Goal: Task Accomplishment & Management: Use online tool/utility

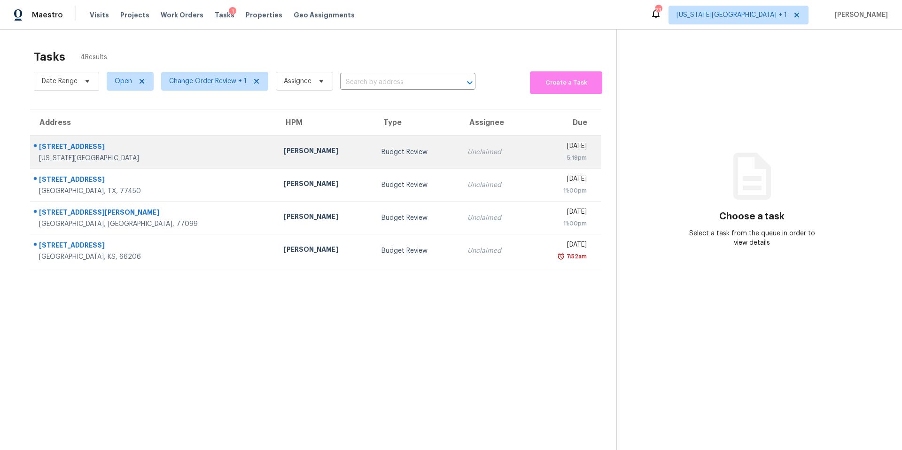
click at [276, 139] on td "Joshua Beatty" at bounding box center [325, 152] width 98 height 33
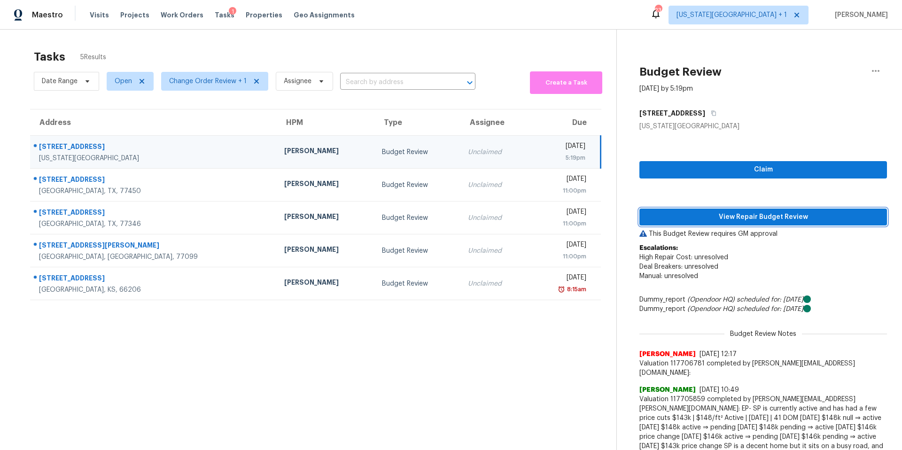
click at [696, 214] on span "View Repair Budget Review" at bounding box center [763, 217] width 233 height 12
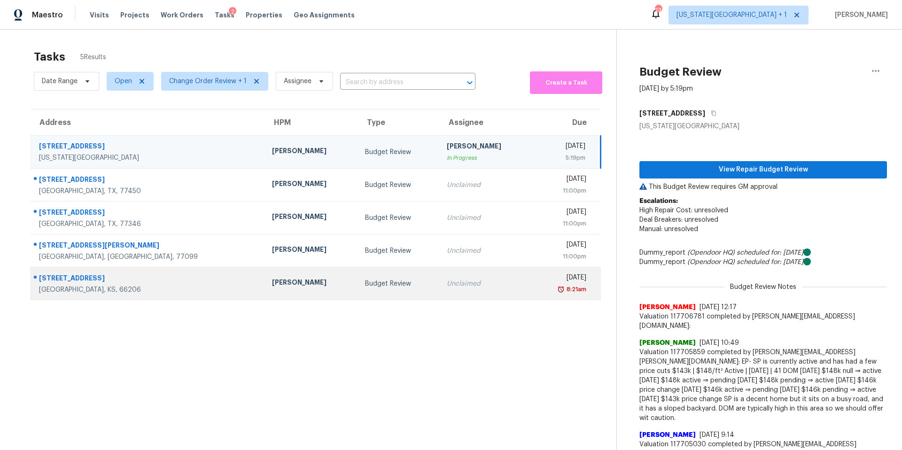
click at [272, 284] on div "[PERSON_NAME]" at bounding box center [311, 284] width 78 height 12
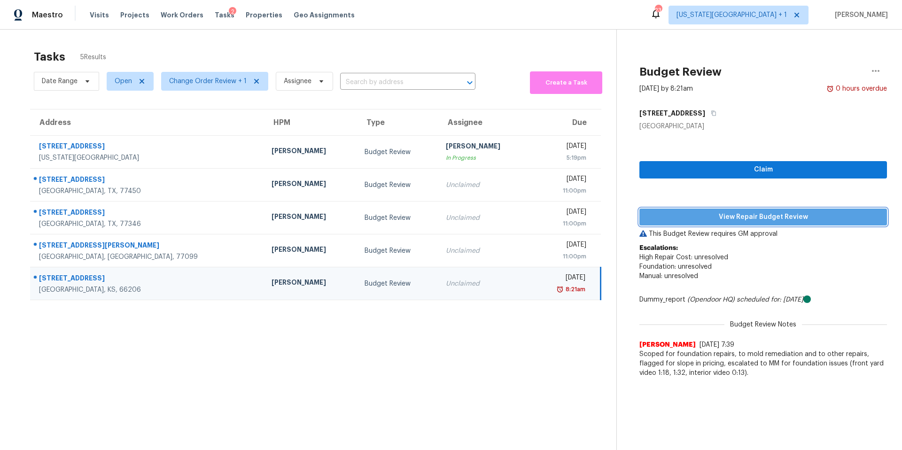
click at [715, 223] on button "View Repair Budget Review" at bounding box center [763, 217] width 248 height 17
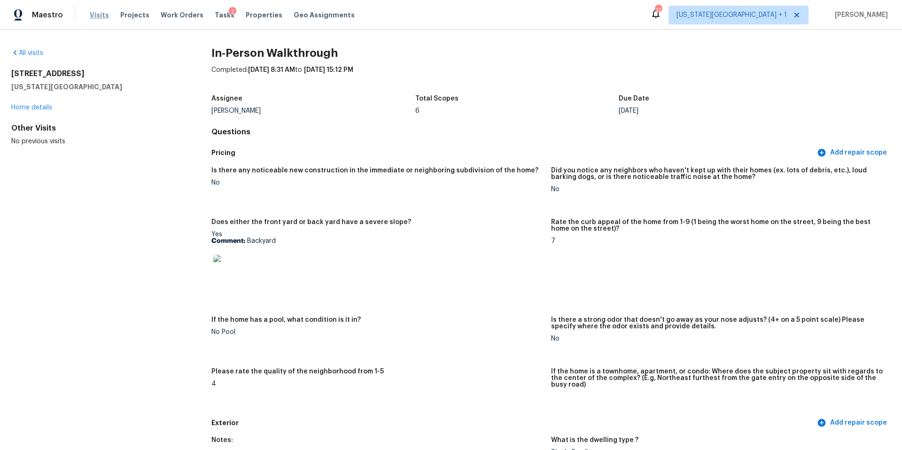
scroll to position [1596, 0]
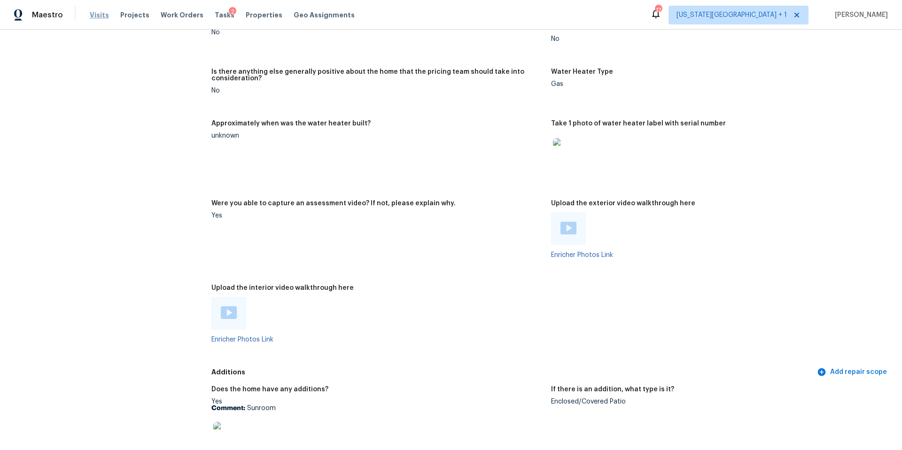
click at [96, 14] on span "Visits" at bounding box center [99, 14] width 19 height 9
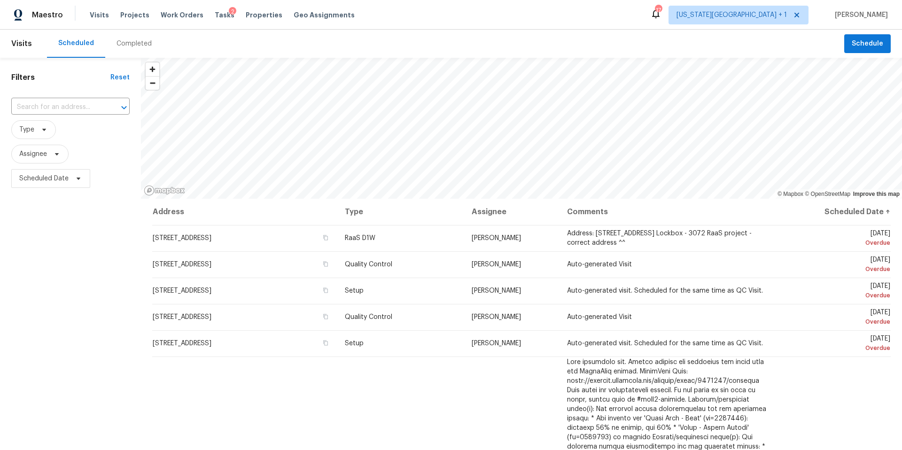
click at [122, 44] on div "Completed" at bounding box center [133, 43] width 35 height 9
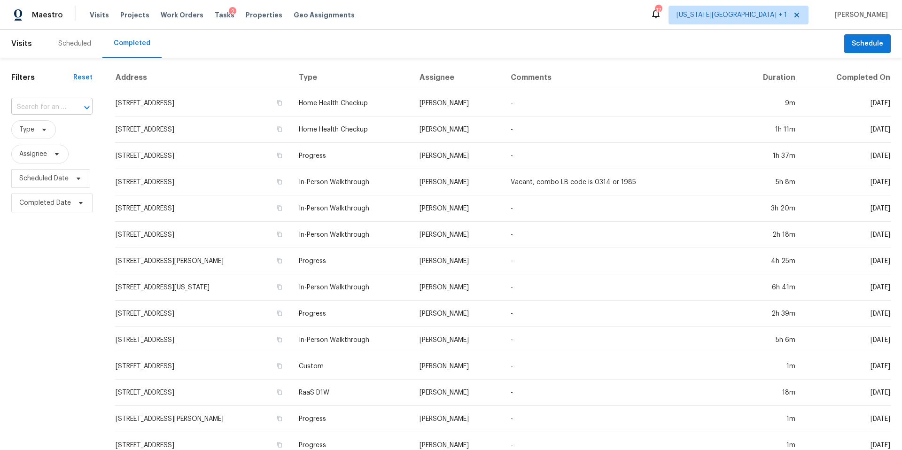
click at [48, 101] on input "text" at bounding box center [38, 107] width 55 height 15
paste input "6800 Blue Pkwy, Kansas City, MO 64129"
type input "6800 Blue Pkwy, Kansas City, MO 64129"
click at [53, 133] on li "6800 Blue Pkwy, Kansas City, MO 64129" at bounding box center [51, 133] width 80 height 25
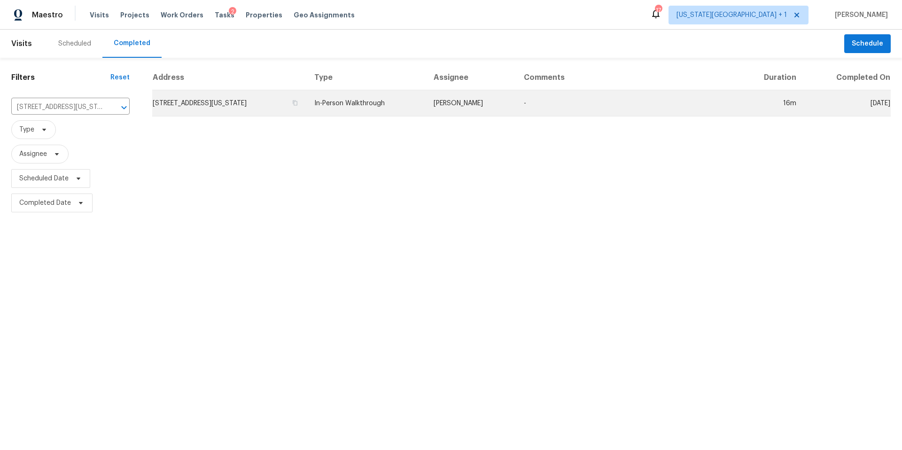
click at [252, 104] on td "6800 Blue Pkwy, Kansas City, MO 64129" at bounding box center [229, 103] width 155 height 26
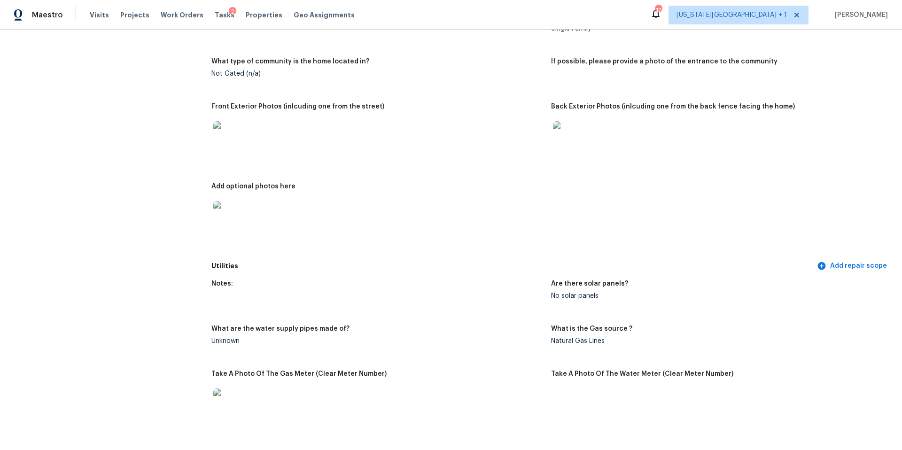
scroll to position [300, 0]
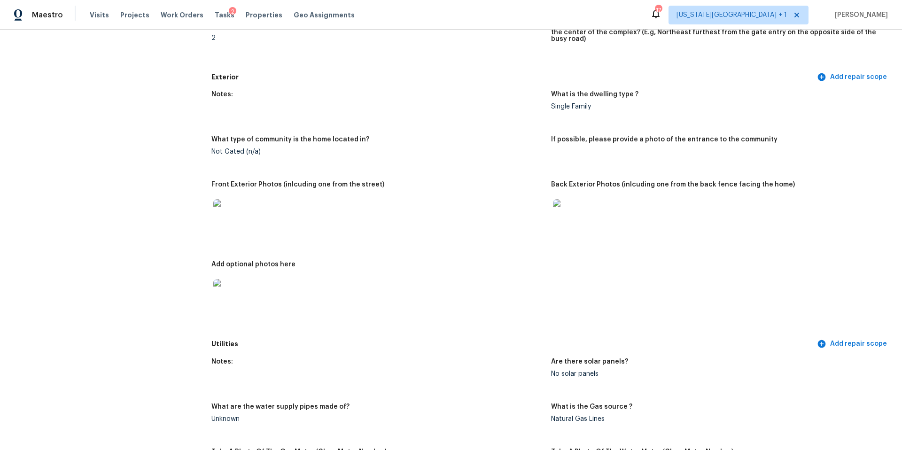
click at [228, 202] on img at bounding box center [228, 214] width 30 height 30
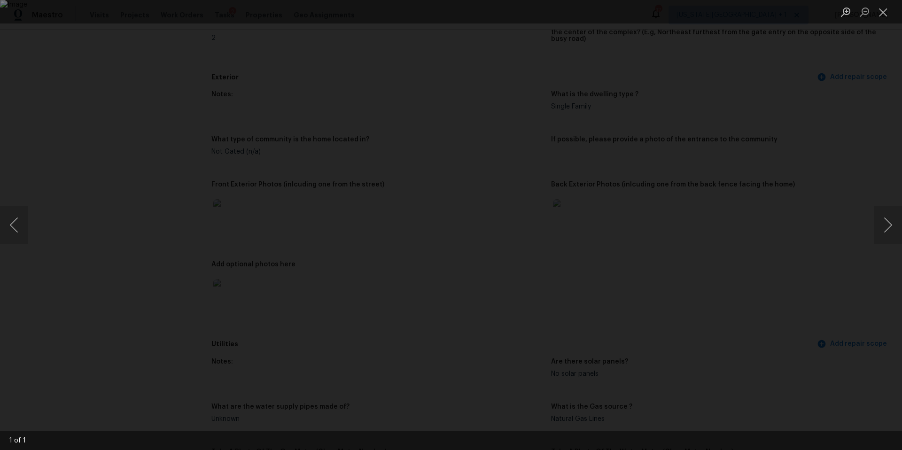
click at [853, 201] on div "Lightbox" at bounding box center [451, 225] width 902 height 450
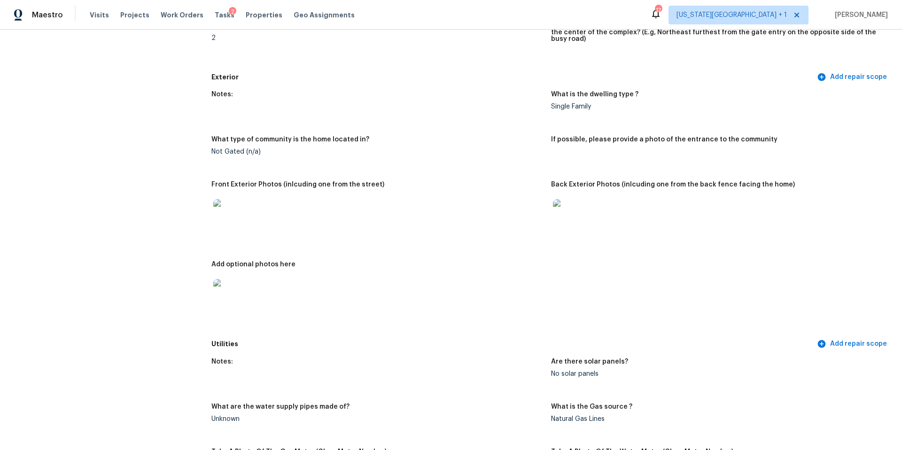
click at [235, 199] on img at bounding box center [228, 214] width 30 height 30
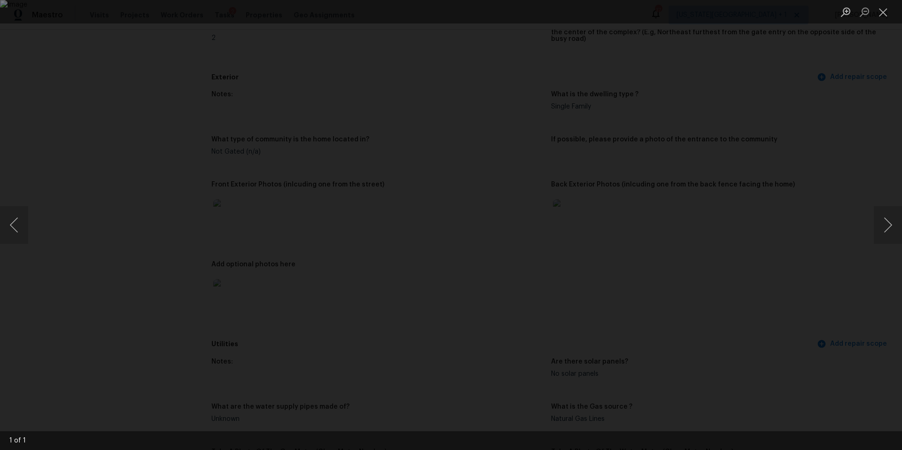
click at [771, 193] on div "Lightbox" at bounding box center [451, 225] width 902 height 450
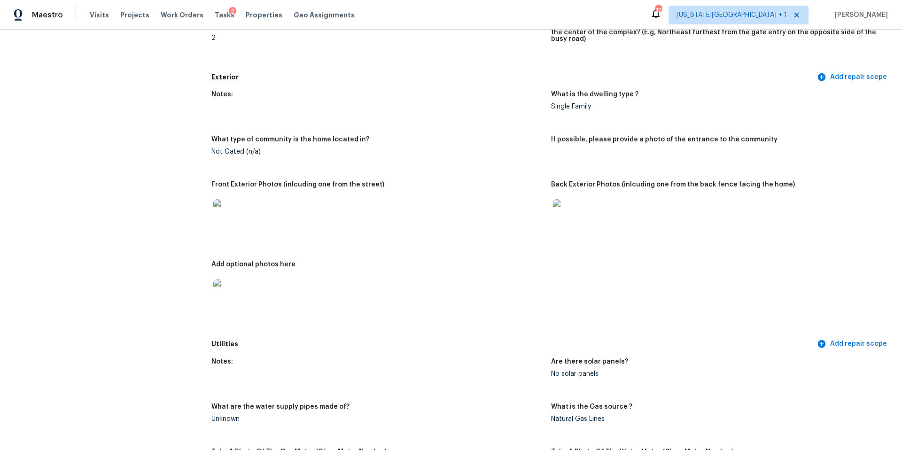
click at [226, 203] on img at bounding box center [228, 214] width 30 height 30
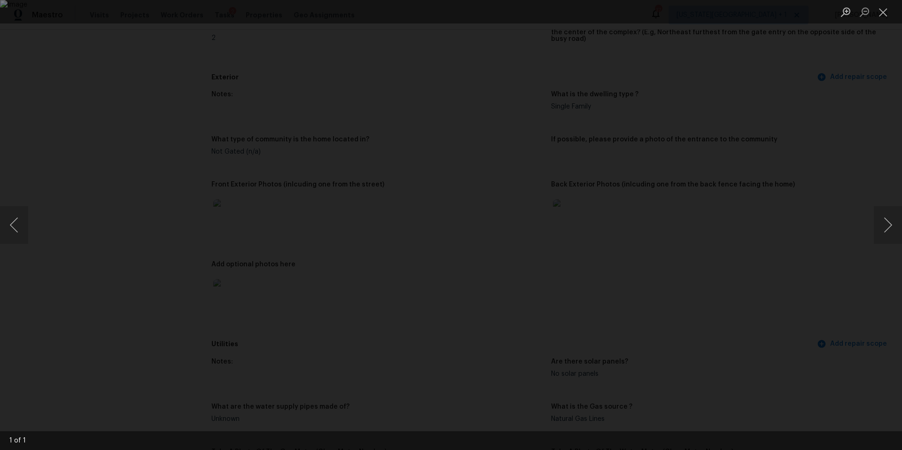
click at [743, 174] on div "Lightbox" at bounding box center [451, 225] width 902 height 450
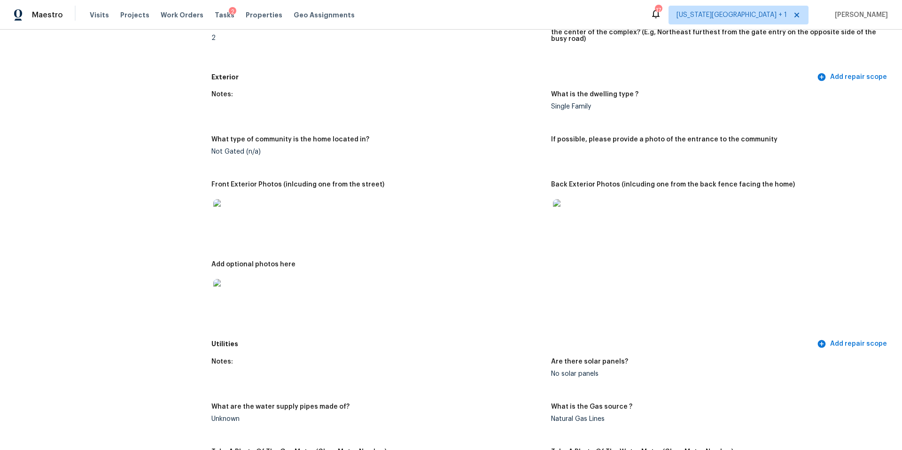
click at [581, 209] on img at bounding box center [568, 214] width 30 height 30
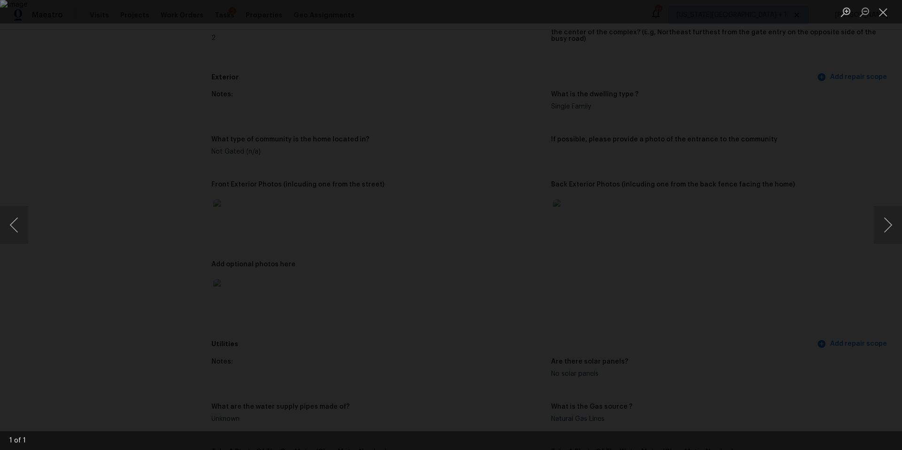
click at [803, 264] on div "Lightbox" at bounding box center [451, 225] width 902 height 450
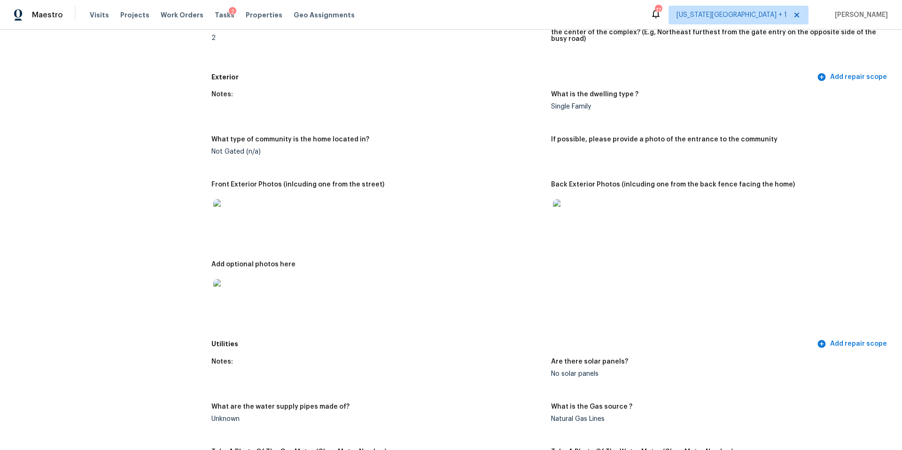
click at [225, 288] on img at bounding box center [228, 294] width 30 height 30
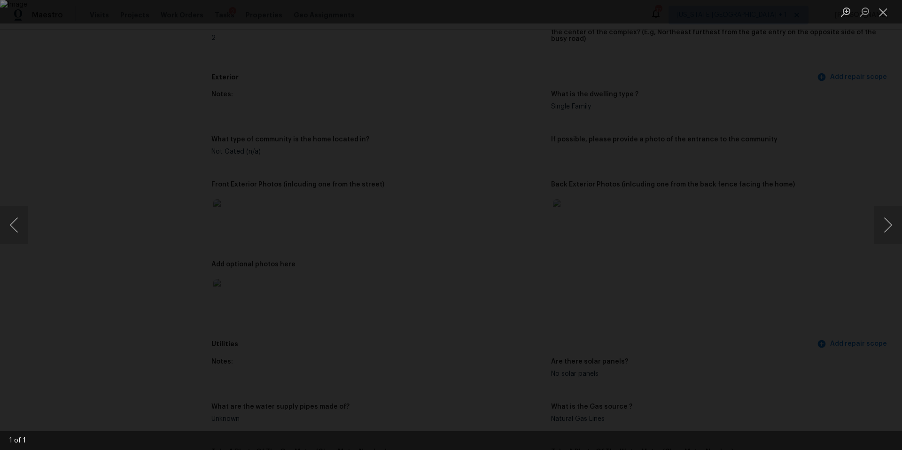
click at [783, 266] on div "Lightbox" at bounding box center [451, 225] width 902 height 450
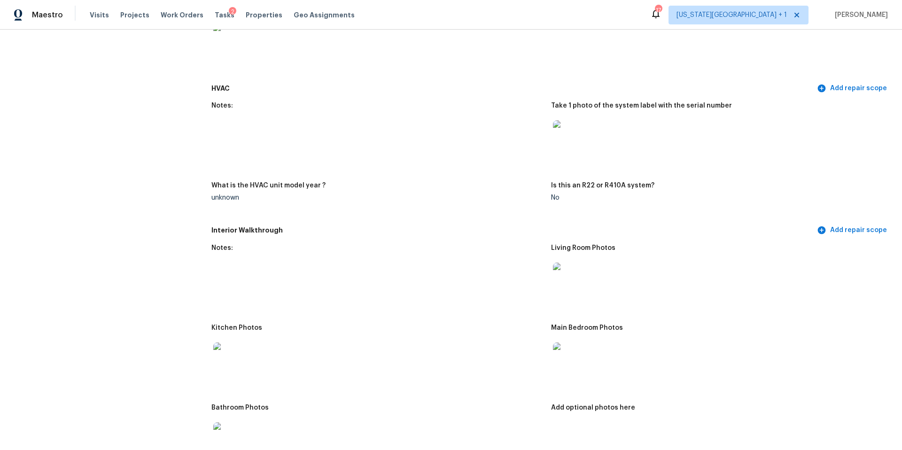
scroll to position [858, 0]
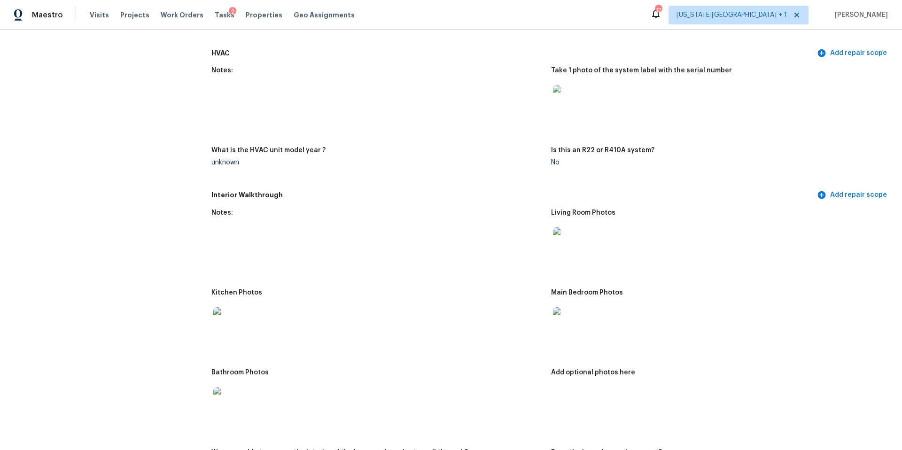
click at [227, 314] on img at bounding box center [228, 322] width 30 height 30
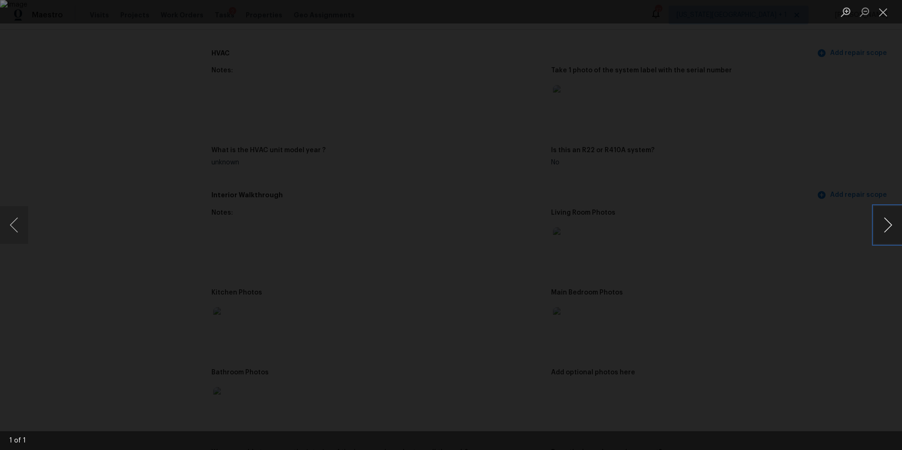
click at [878, 206] on button "Next image" at bounding box center [888, 225] width 28 height 38
click at [838, 218] on div "Lightbox" at bounding box center [451, 225] width 902 height 450
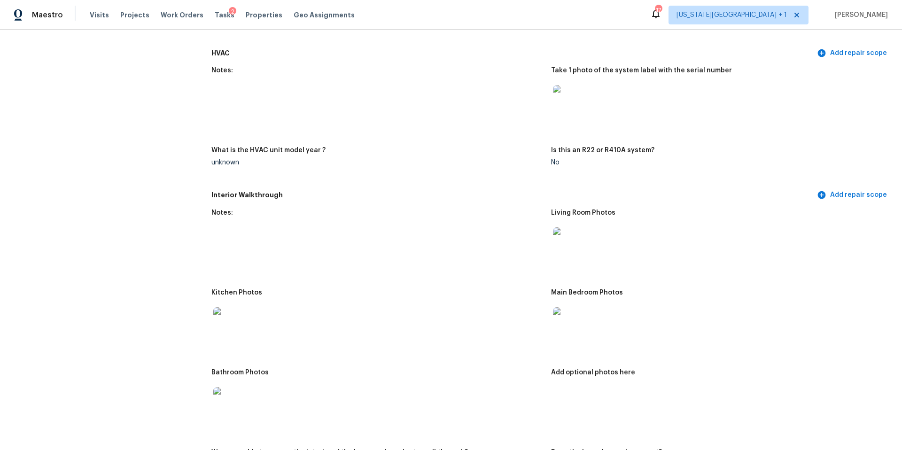
click at [570, 235] on img at bounding box center [568, 242] width 30 height 30
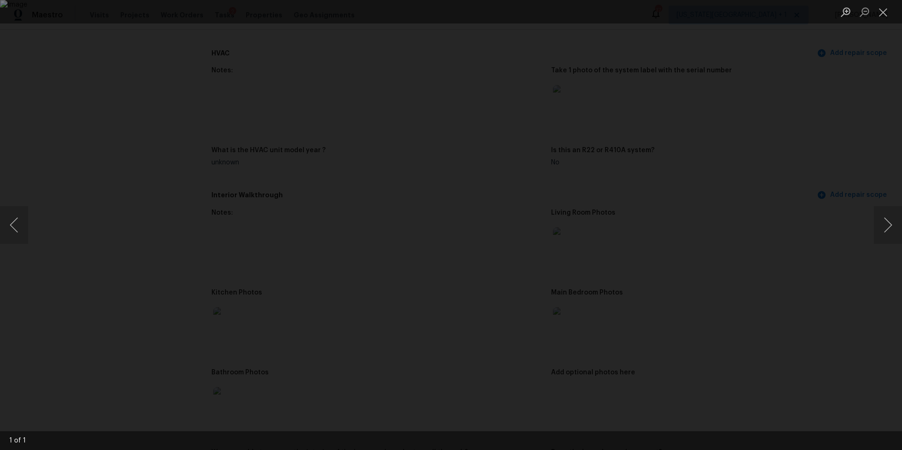
click at [788, 220] on div "Lightbox" at bounding box center [451, 225] width 902 height 450
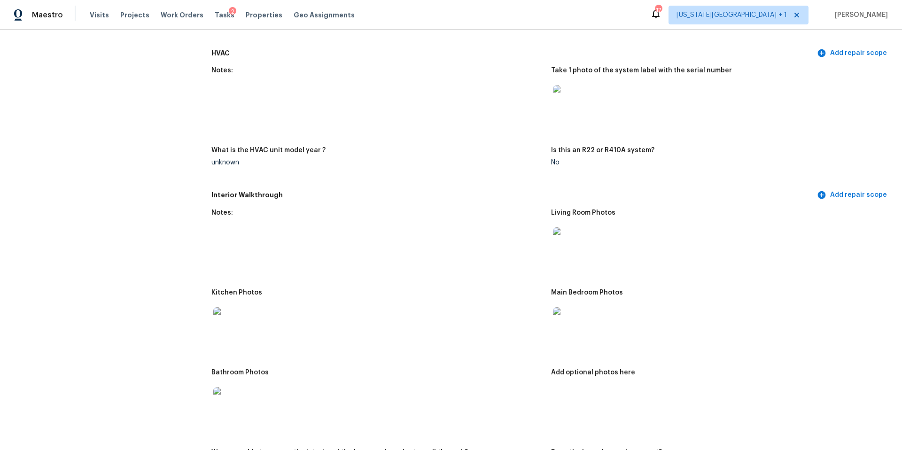
click at [561, 318] on img at bounding box center [568, 322] width 30 height 30
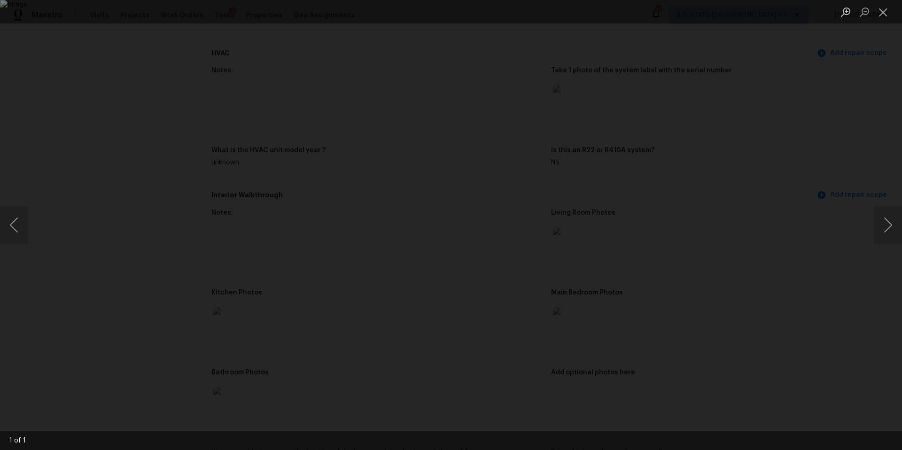
click at [839, 233] on div "Lightbox" at bounding box center [451, 225] width 902 height 450
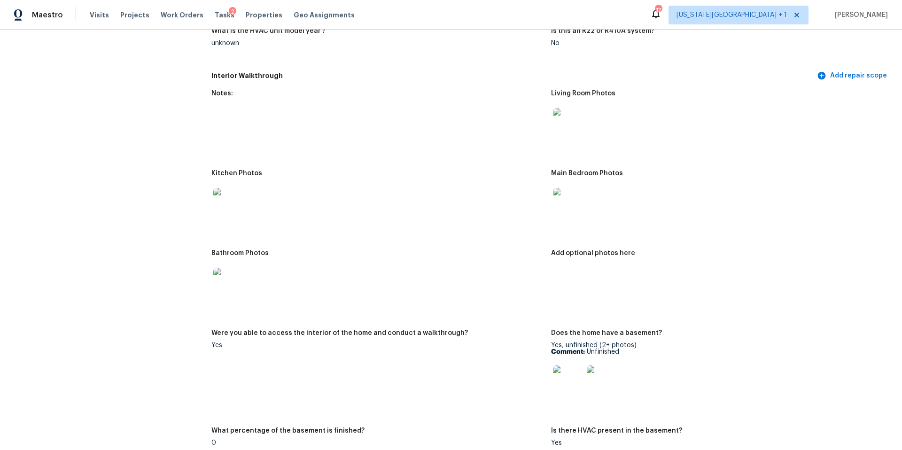
scroll to position [1141, 0]
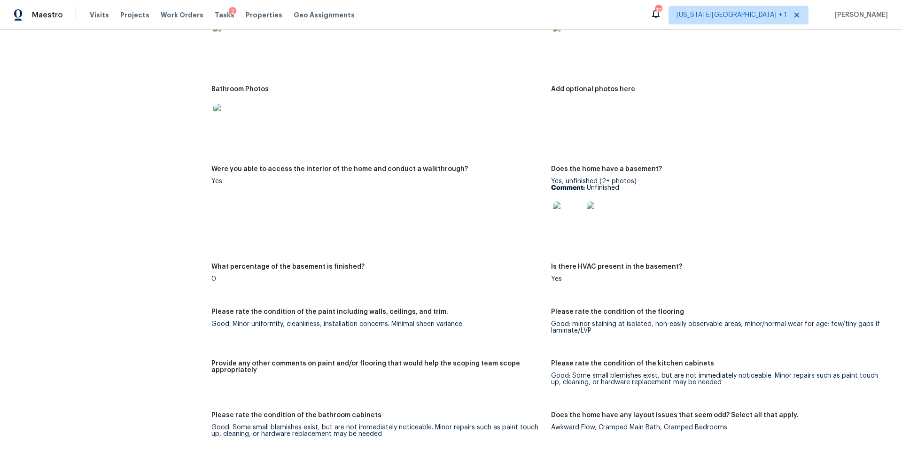
click at [566, 214] on img at bounding box center [568, 217] width 30 height 30
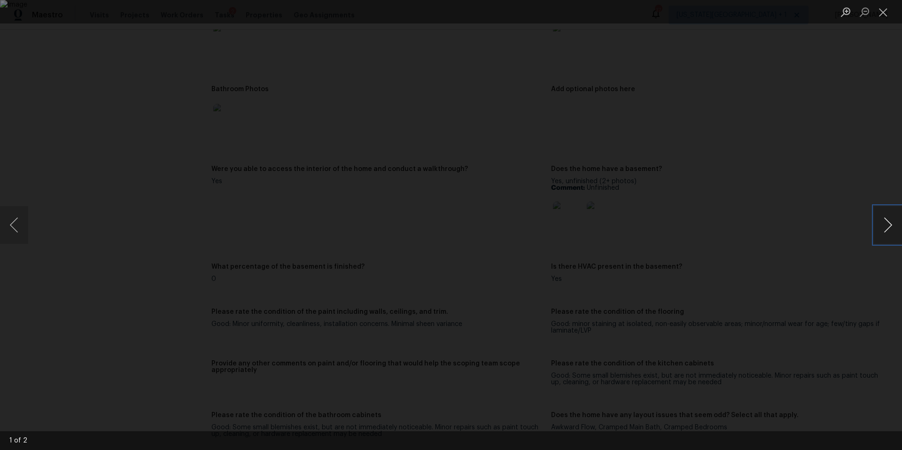
click at [898, 242] on button "Next image" at bounding box center [888, 225] width 28 height 38
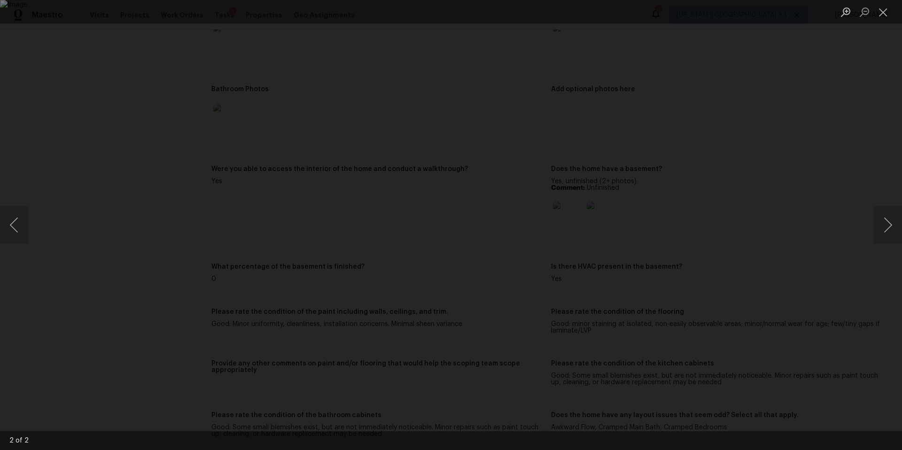
click at [853, 263] on div "Lightbox" at bounding box center [451, 225] width 902 height 450
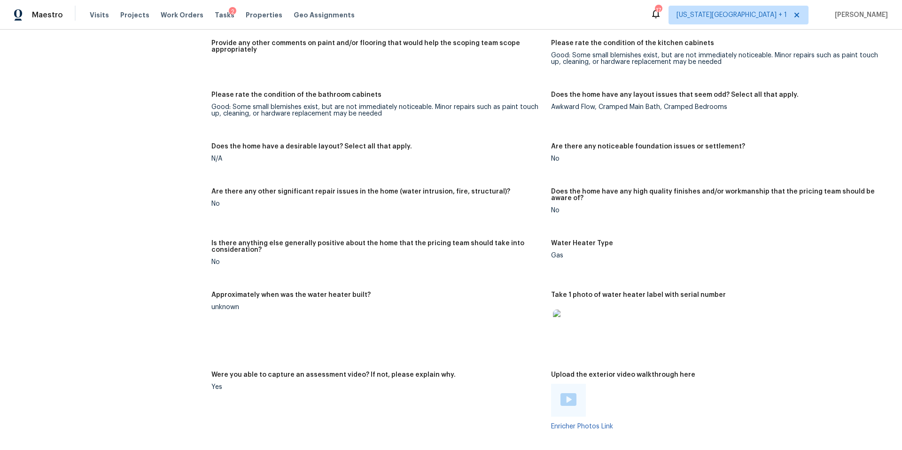
scroll to position [1459, 0]
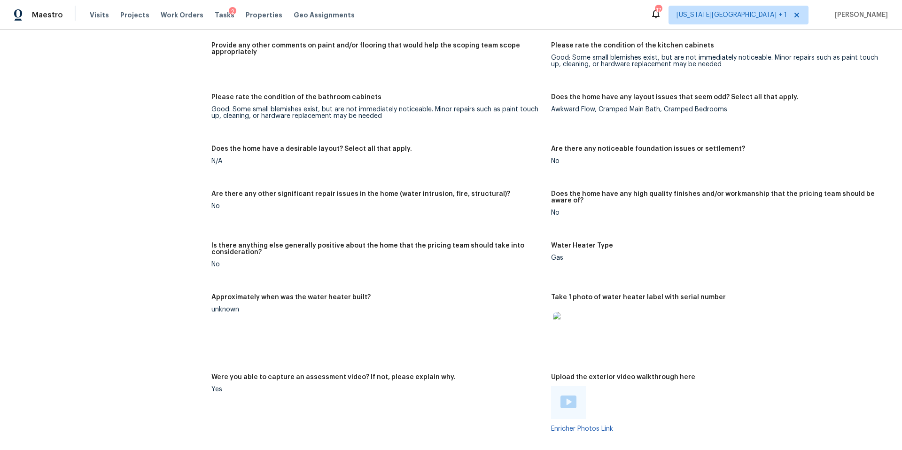
click at [562, 326] on img at bounding box center [568, 327] width 30 height 30
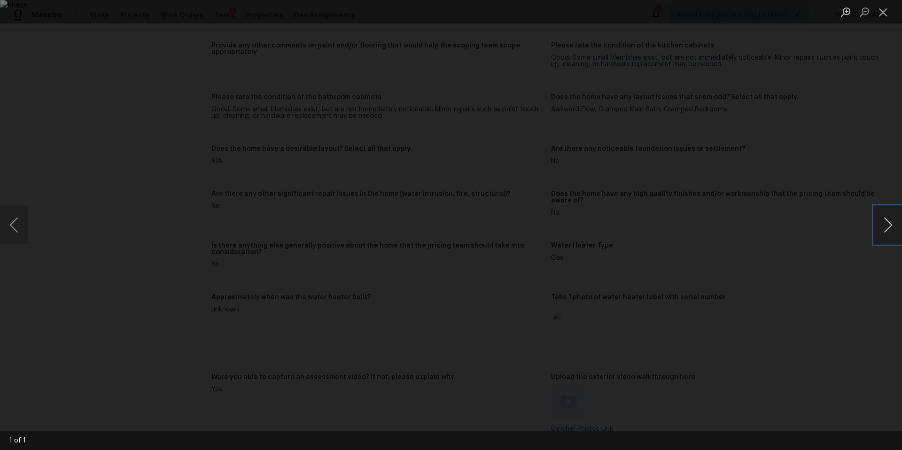
click at [887, 227] on button "Next image" at bounding box center [888, 225] width 28 height 38
click at [842, 256] on div "Lightbox" at bounding box center [451, 225] width 902 height 450
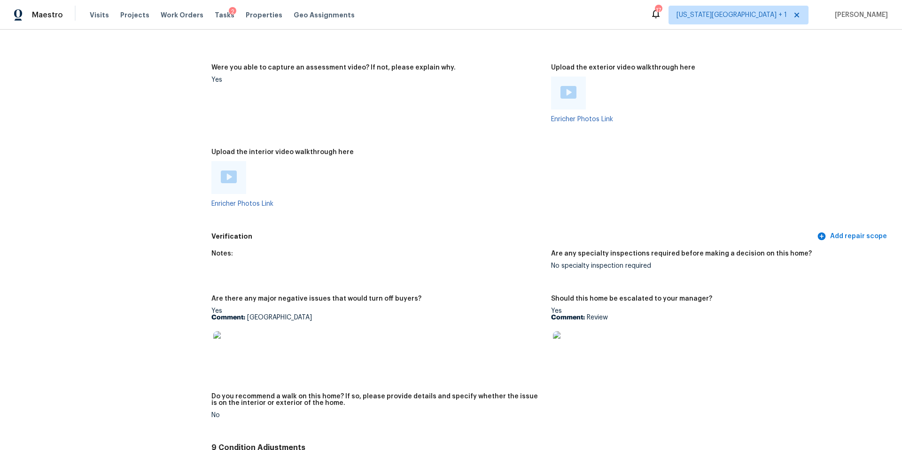
scroll to position [1833, 0]
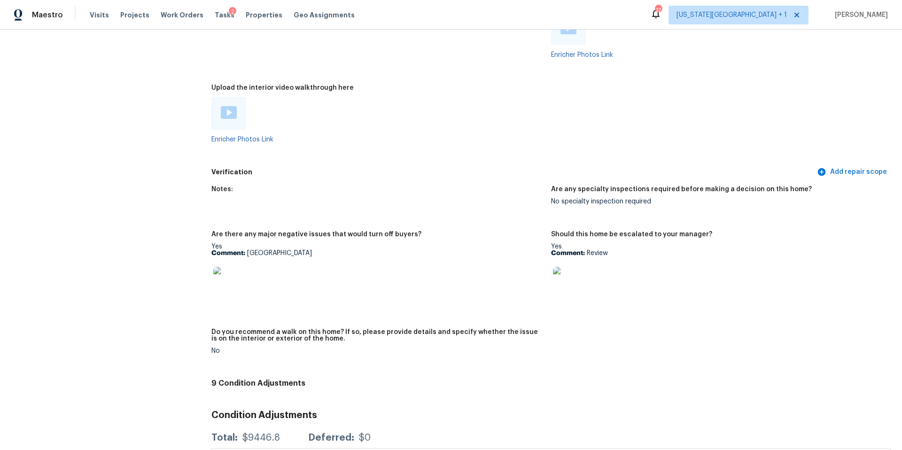
click at [570, 278] on img at bounding box center [568, 282] width 30 height 30
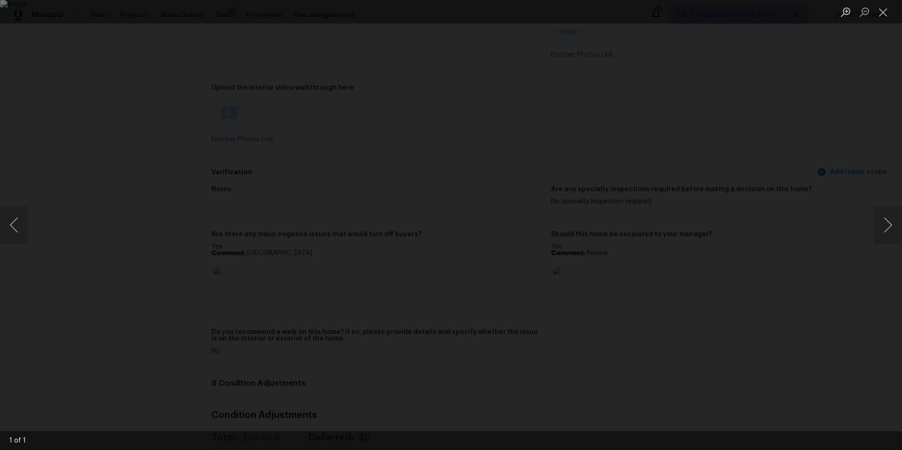
click at [760, 251] on div "Lightbox" at bounding box center [451, 225] width 902 height 450
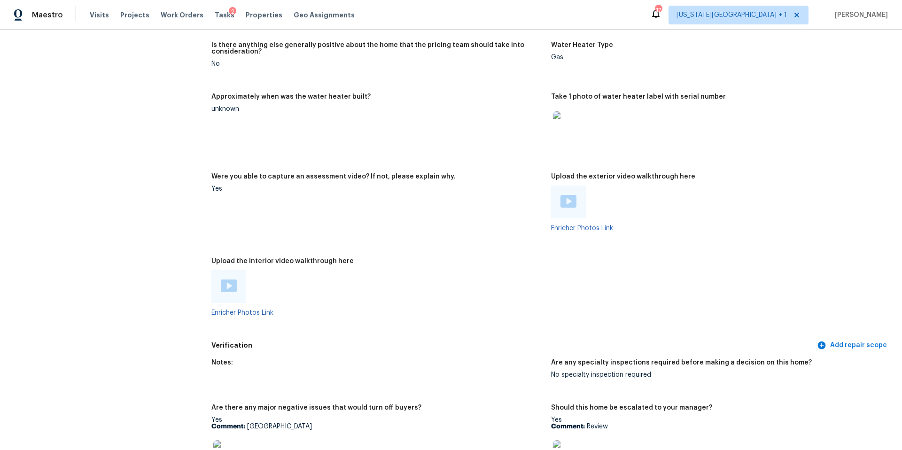
scroll to position [1483, 0]
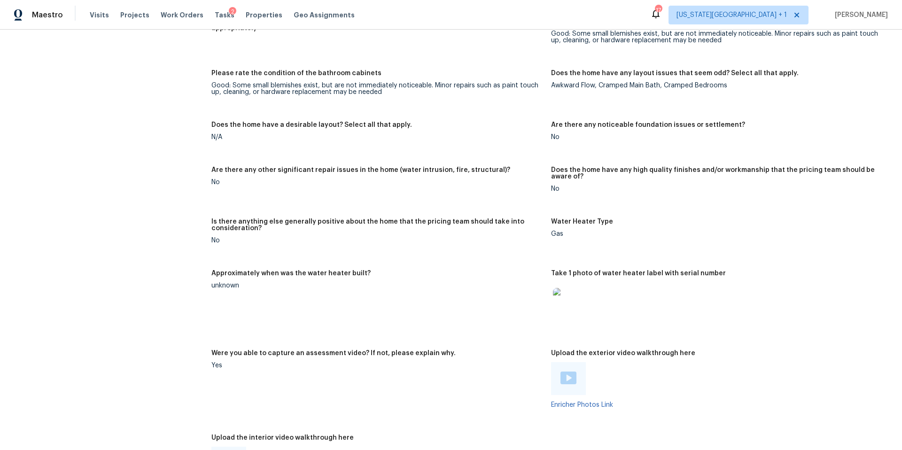
click at [577, 312] on div at bounding box center [568, 302] width 34 height 41
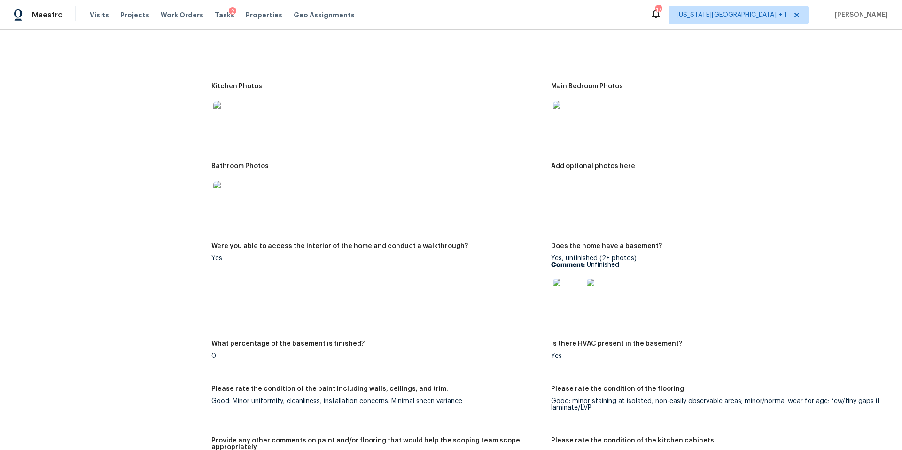
scroll to position [1062, 0]
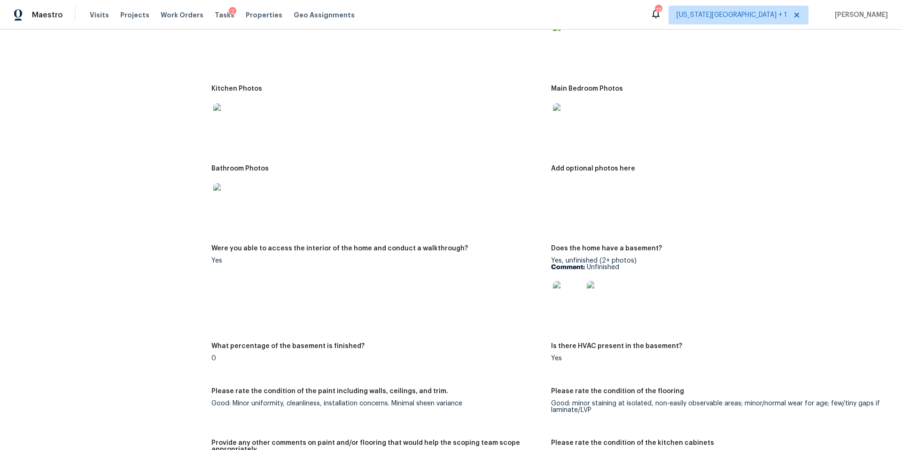
click at [237, 195] on img at bounding box center [228, 198] width 30 height 30
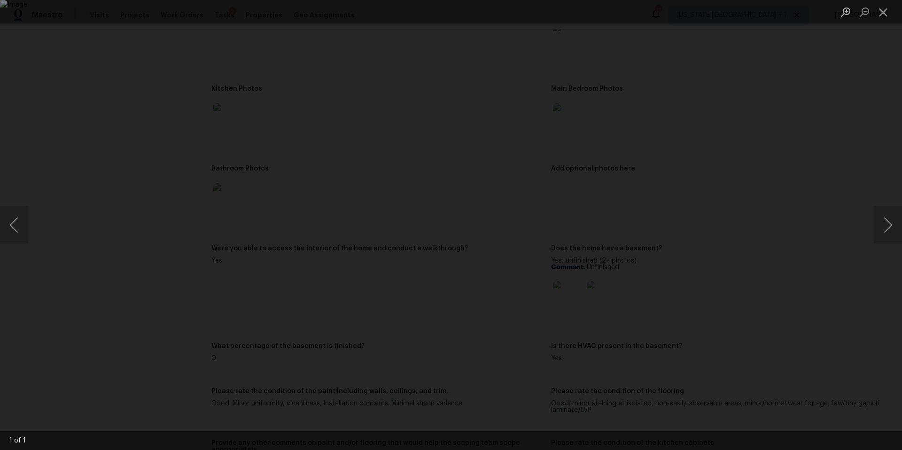
click at [772, 171] on div "Lightbox" at bounding box center [451, 225] width 902 height 450
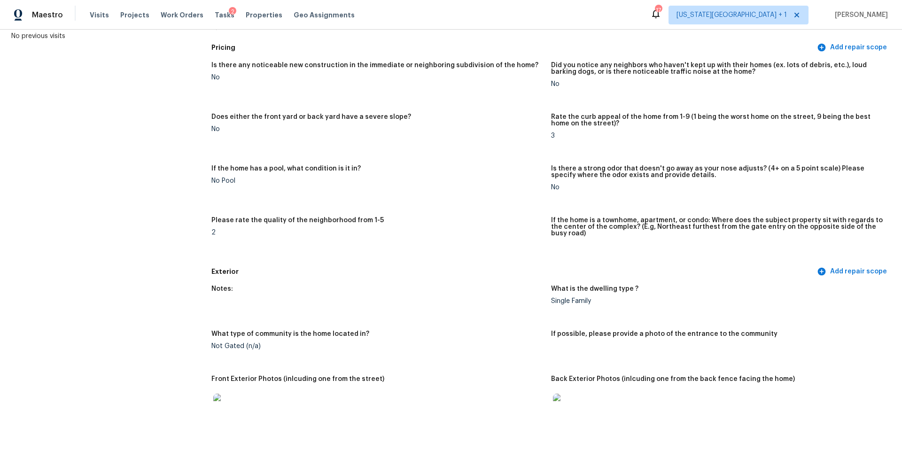
scroll to position [54, 0]
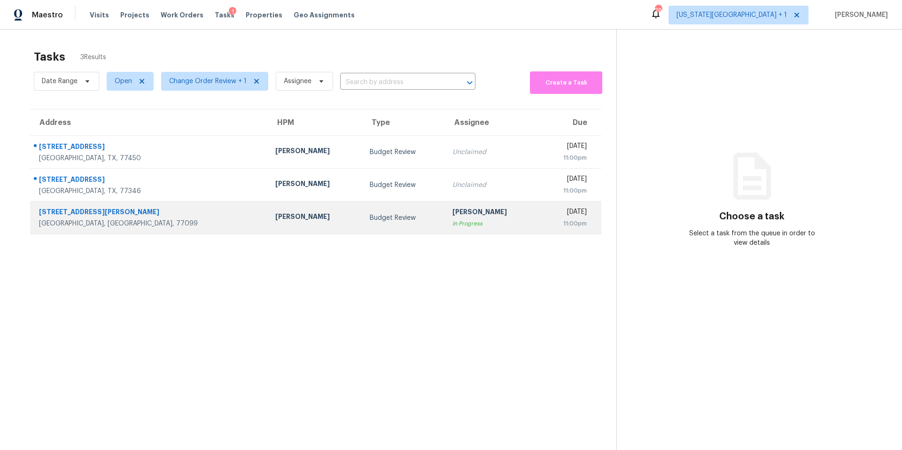
click at [275, 219] on div "[PERSON_NAME]" at bounding box center [314, 218] width 79 height 12
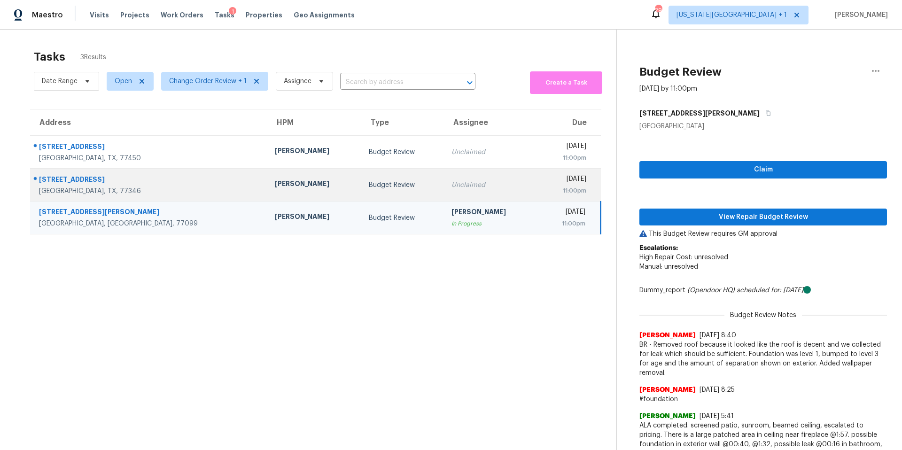
click at [275, 182] on div "[PERSON_NAME]" at bounding box center [314, 185] width 79 height 12
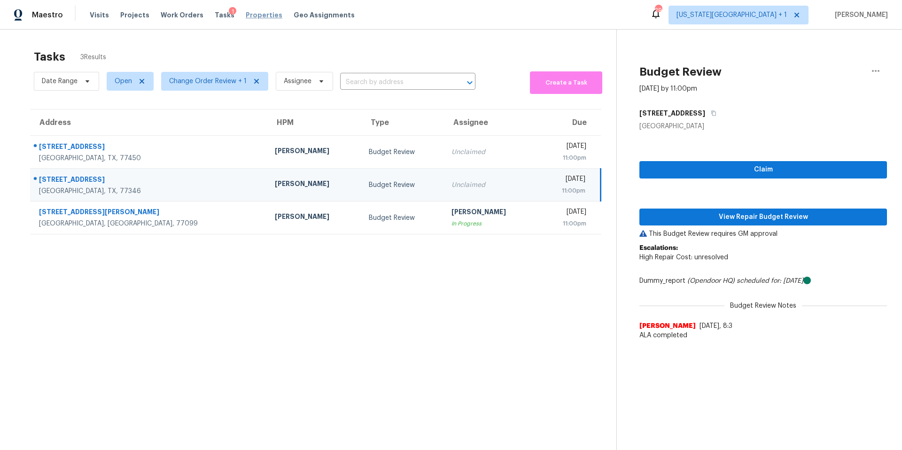
click at [253, 11] on span "Properties" at bounding box center [264, 14] width 37 height 9
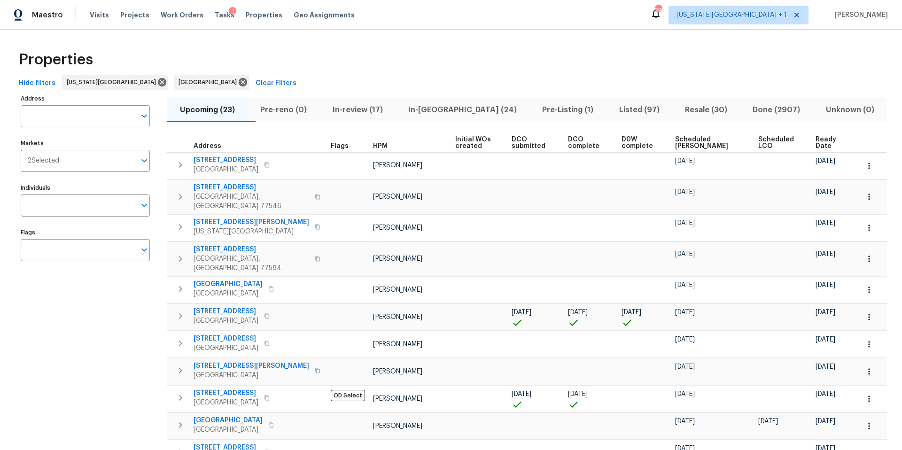
click at [74, 118] on input "Address" at bounding box center [78, 116] width 115 height 22
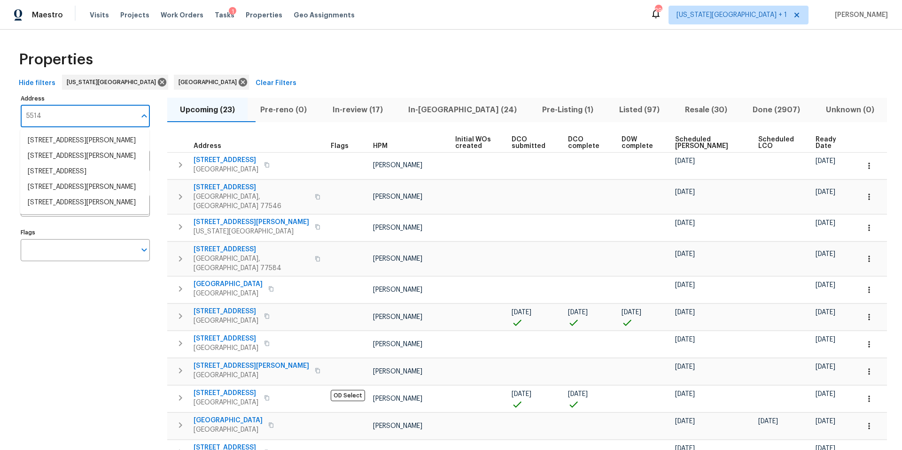
type input "5514"
click at [64, 140] on li "5514 Baldwin Elm St Richmond TX 77407" at bounding box center [84, 141] width 129 height 16
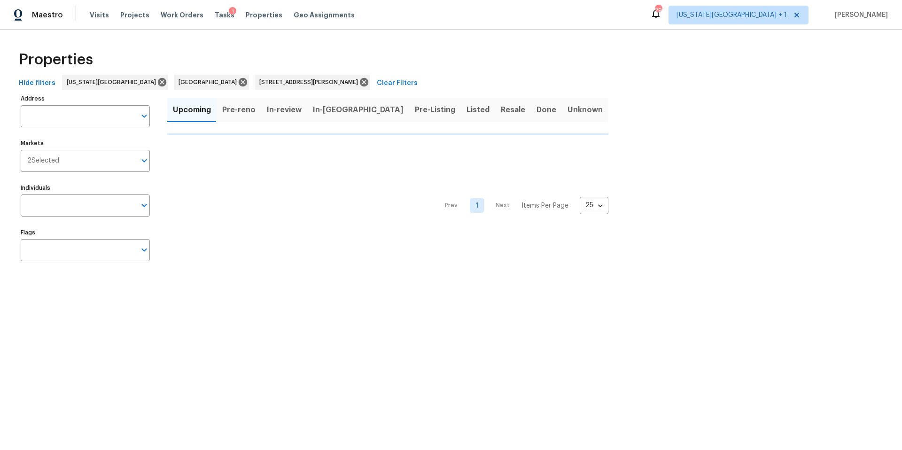
type input "5514 Baldwin Elm St Richmond TX 77407"
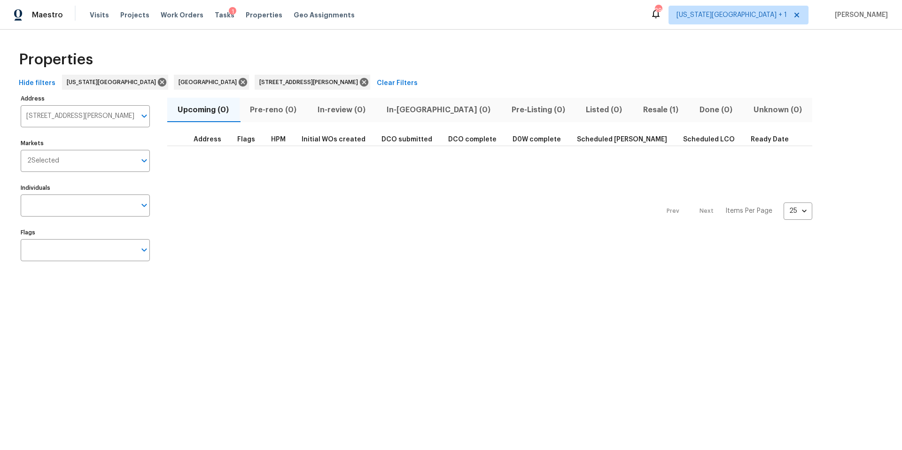
click at [638, 108] on span "Resale (1)" at bounding box center [660, 109] width 45 height 13
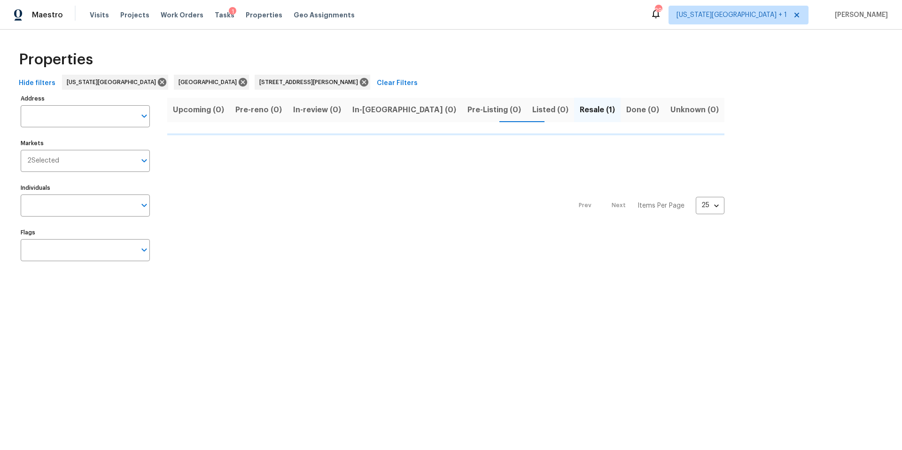
type input "5514 Baldwin Elm St Richmond TX 77407"
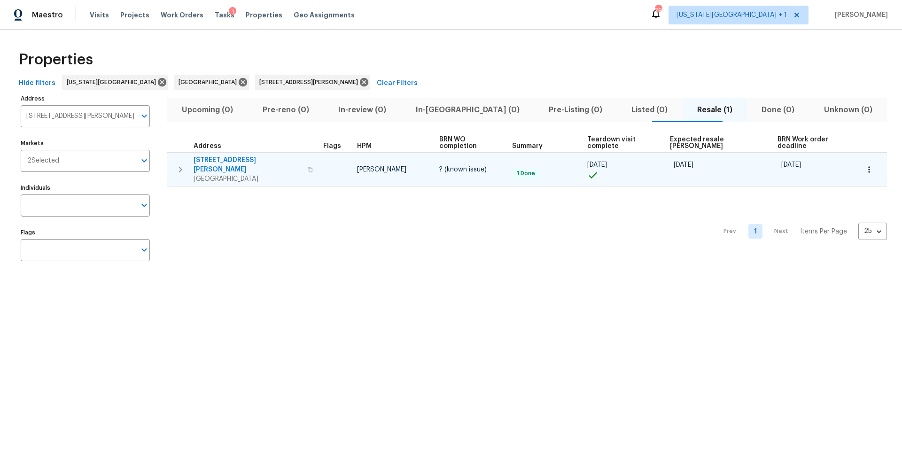
click at [238, 157] on span "5514 Baldwin Elm St" at bounding box center [248, 164] width 108 height 19
click at [864, 165] on icon "button" at bounding box center [868, 169] width 9 height 9
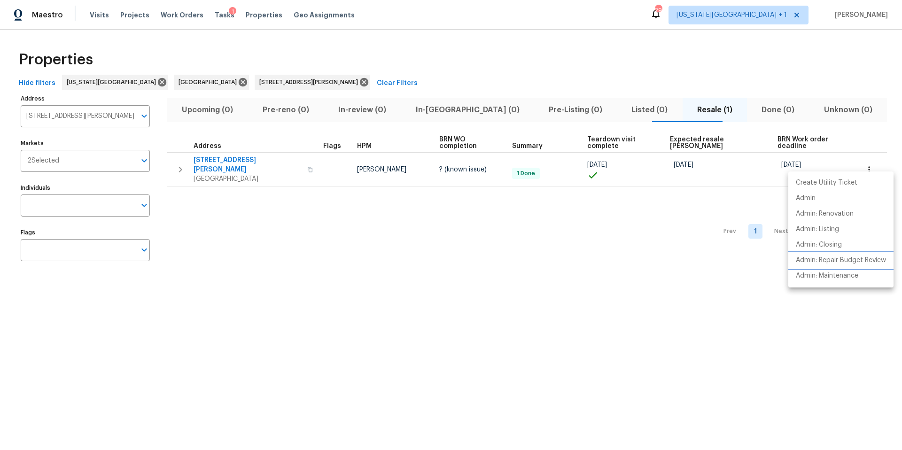
click at [815, 256] on p "Admin: Repair Budget Review" at bounding box center [841, 261] width 90 height 10
click at [216, 13] on div at bounding box center [451, 225] width 902 height 450
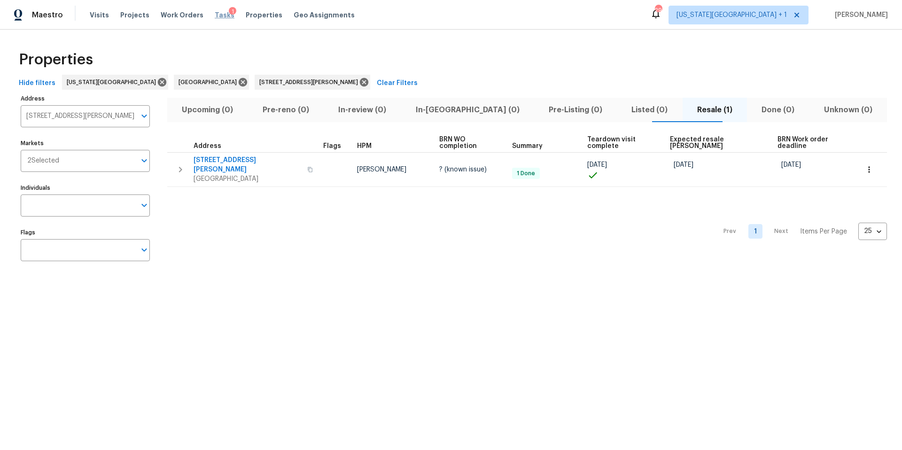
click at [216, 13] on span "Tasks" at bounding box center [225, 15] width 20 height 7
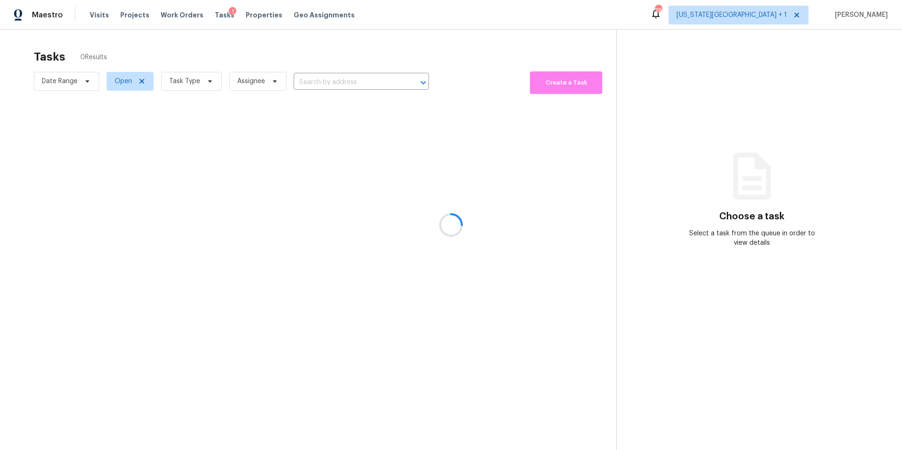
click at [194, 82] on div at bounding box center [451, 225] width 902 height 450
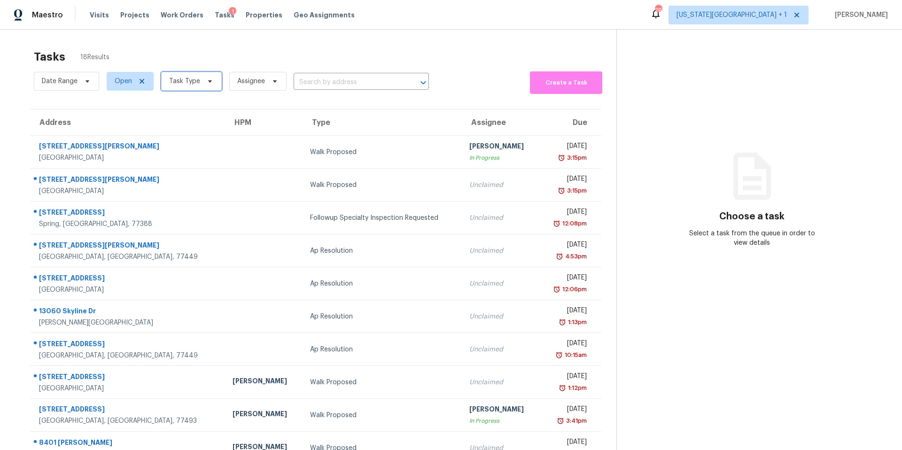
click at [194, 82] on span "Task Type" at bounding box center [184, 81] width 31 height 9
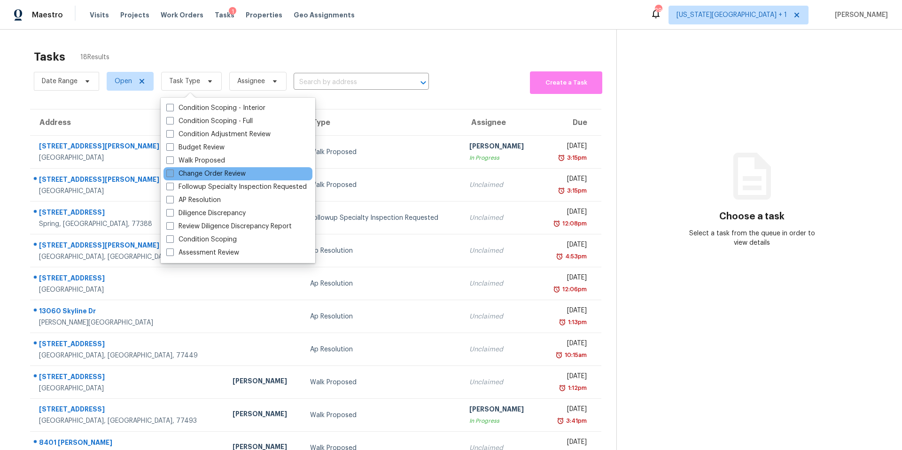
click at [185, 174] on label "Change Order Review" at bounding box center [205, 173] width 79 height 9
click at [172, 174] on input "Change Order Review" at bounding box center [169, 172] width 6 height 6
checkbox input "true"
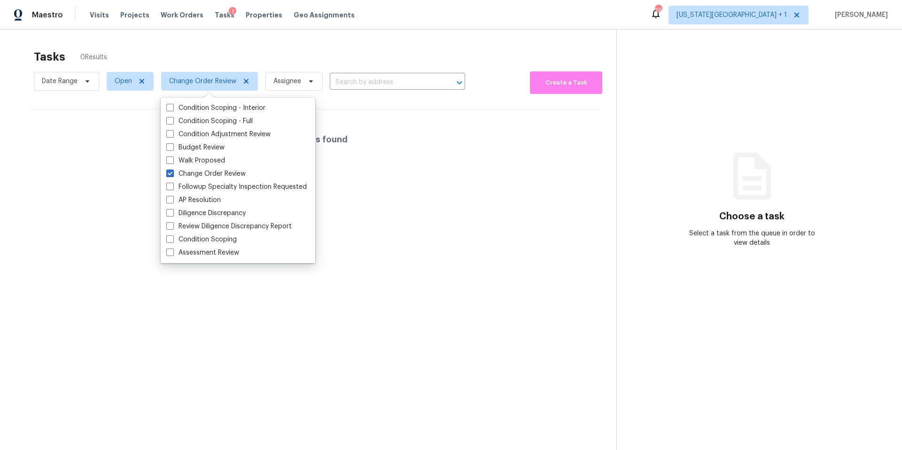
click at [219, 52] on div "Tasks 0 Results" at bounding box center [325, 57] width 582 height 24
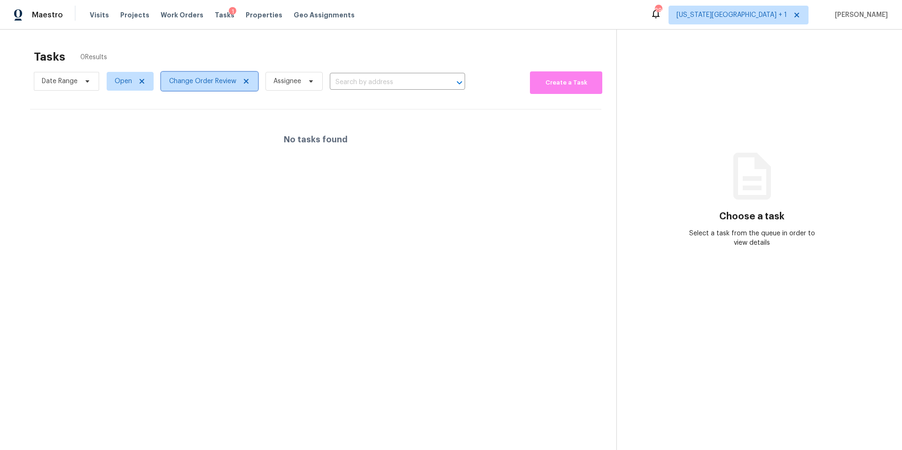
click at [202, 83] on span "Change Order Review" at bounding box center [202, 81] width 67 height 9
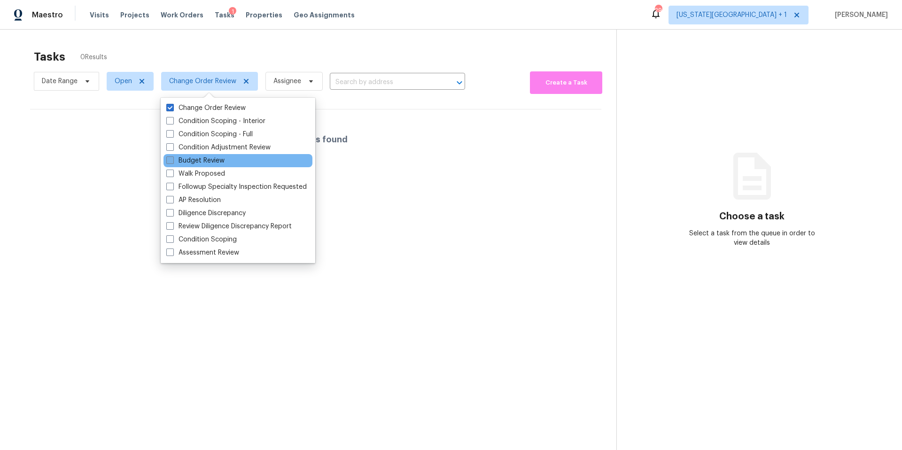
click at [189, 160] on label "Budget Review" at bounding box center [195, 160] width 58 height 9
click at [172, 160] on input "Budget Review" at bounding box center [169, 159] width 6 height 6
checkbox input "true"
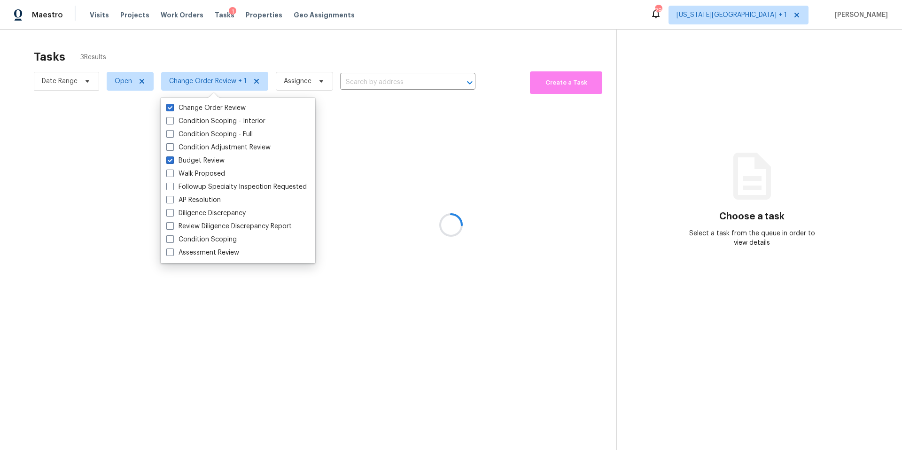
click at [213, 60] on div at bounding box center [451, 225] width 902 height 450
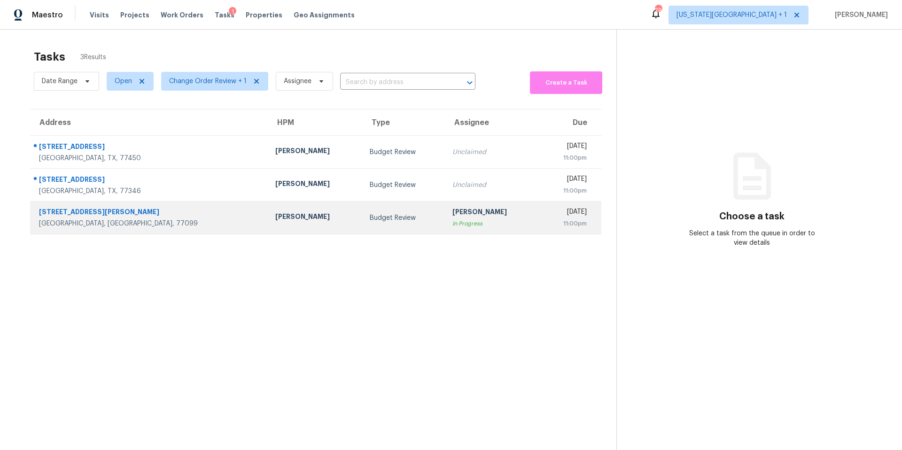
click at [275, 221] on div "[PERSON_NAME]" at bounding box center [314, 218] width 79 height 12
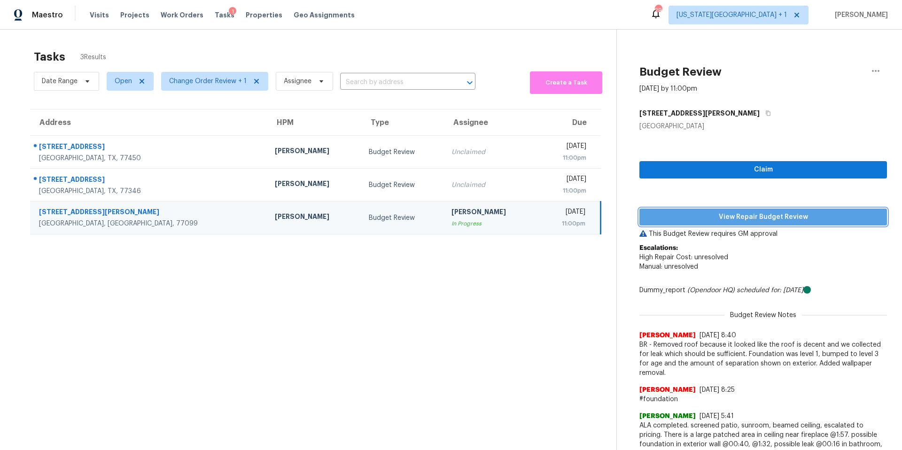
click at [658, 211] on span "View Repair Budget Review" at bounding box center [763, 217] width 233 height 12
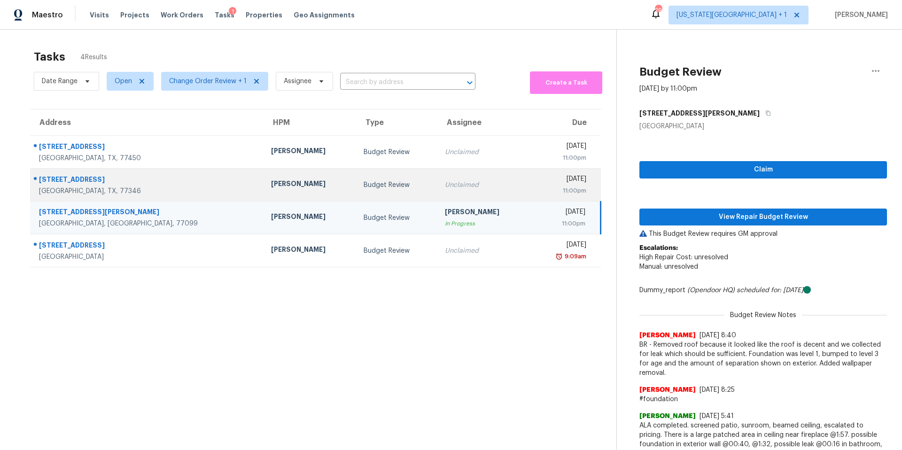
click at [155, 185] on div "15107 Sequoia Meadow Ct" at bounding box center [147, 181] width 217 height 12
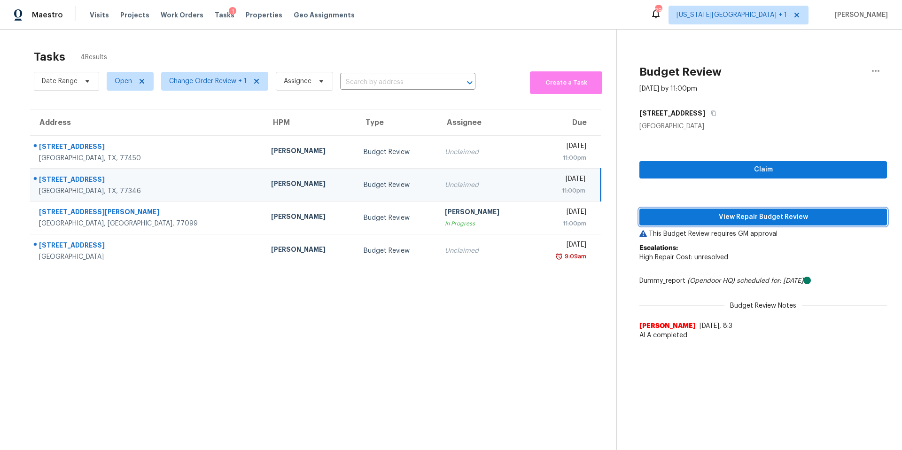
click at [694, 211] on span "View Repair Budget Review" at bounding box center [763, 217] width 233 height 12
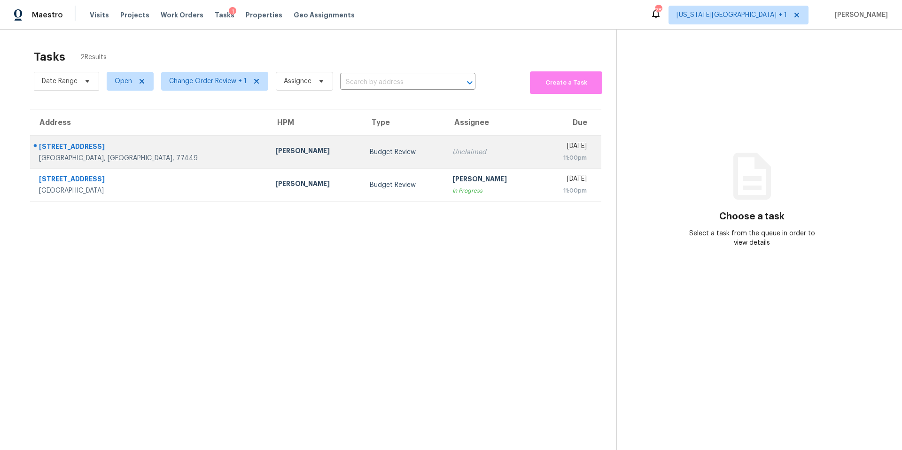
click at [275, 147] on div "[PERSON_NAME]" at bounding box center [314, 152] width 79 height 12
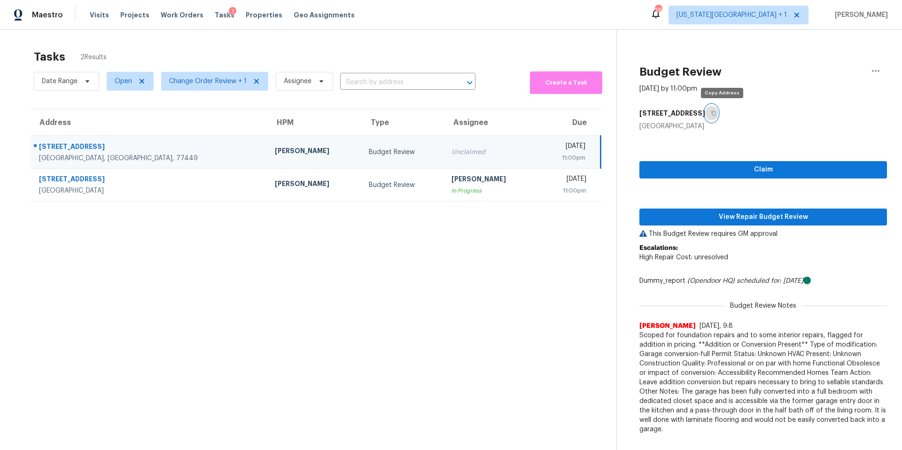
click at [718, 114] on button "button" at bounding box center [711, 113] width 13 height 17
click at [695, 206] on div "Claim View Repair Budget Review This Budget Review requires GM approval Escalat…" at bounding box center [763, 285] width 248 height 308
click at [692, 213] on span "View Repair Budget Review" at bounding box center [763, 217] width 233 height 12
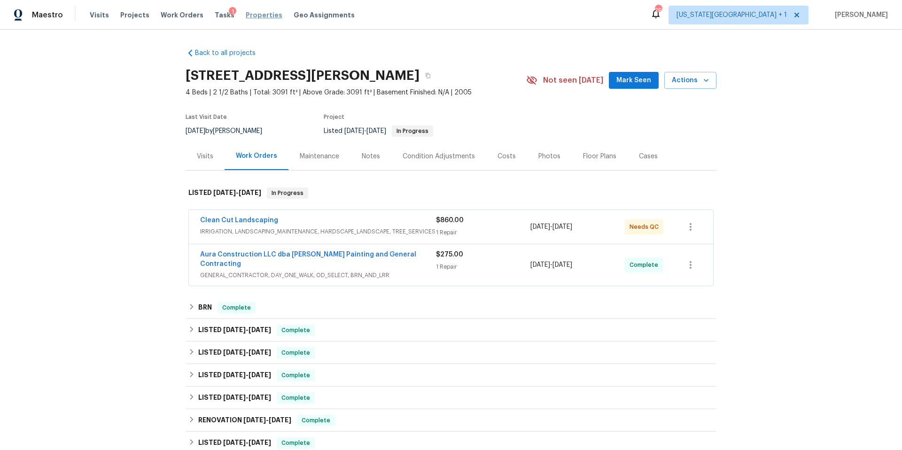
click at [259, 15] on span "Properties" at bounding box center [264, 14] width 37 height 9
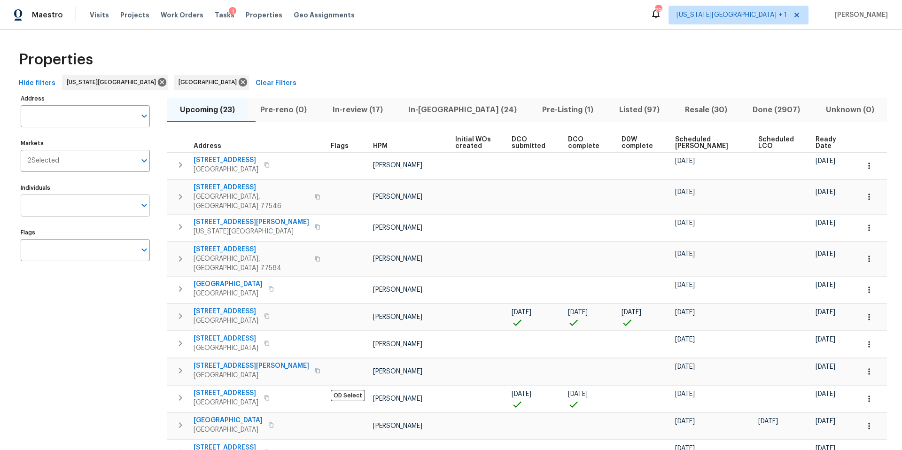
click at [73, 212] on input "Individuals" at bounding box center [78, 205] width 115 height 22
type input "Navid"
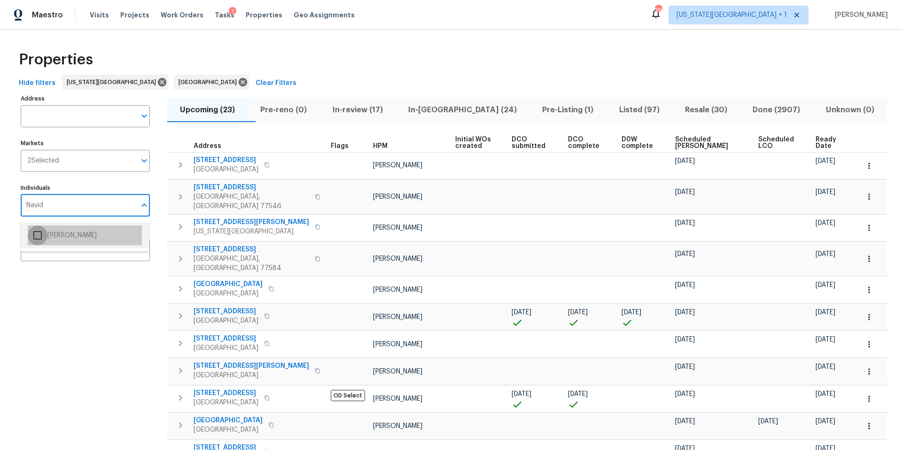
click at [38, 244] on input "checkbox" at bounding box center [38, 235] width 20 height 20
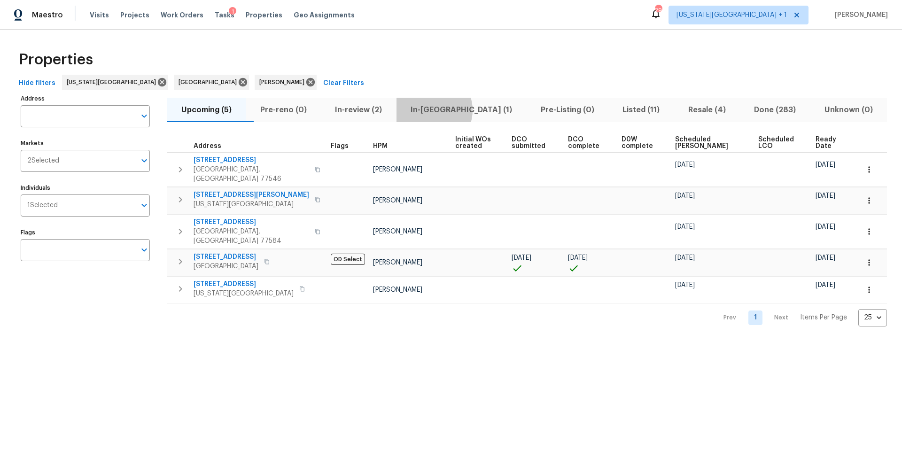
click at [451, 110] on span "In-[GEOGRAPHIC_DATA] (1)" at bounding box center [461, 109] width 119 height 13
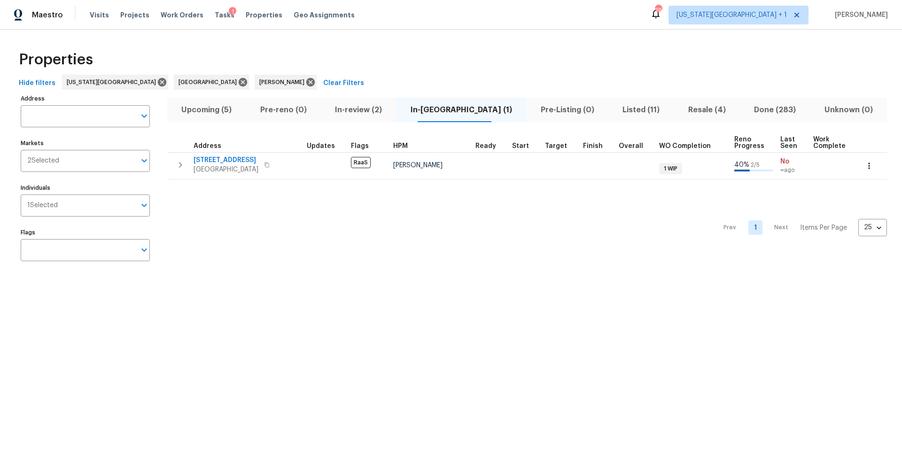
click at [614, 110] on span "Listed (11)" at bounding box center [641, 109] width 54 height 13
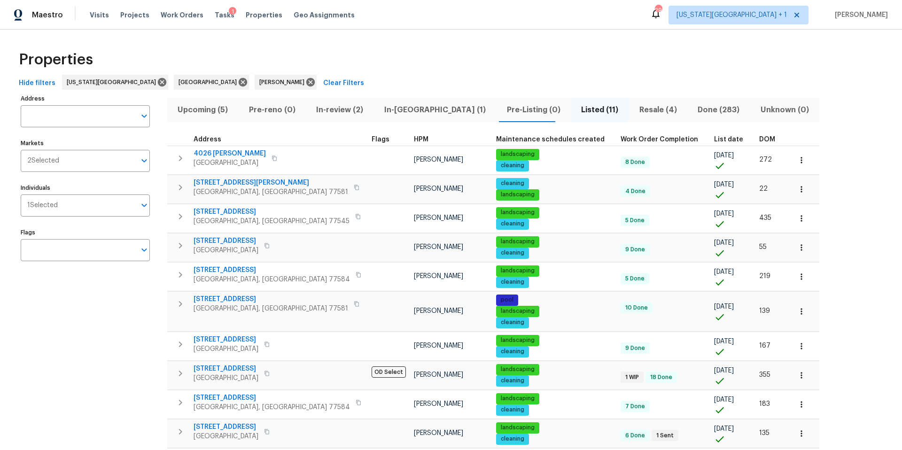
click at [759, 138] on span "DOM" at bounding box center [767, 139] width 16 height 7
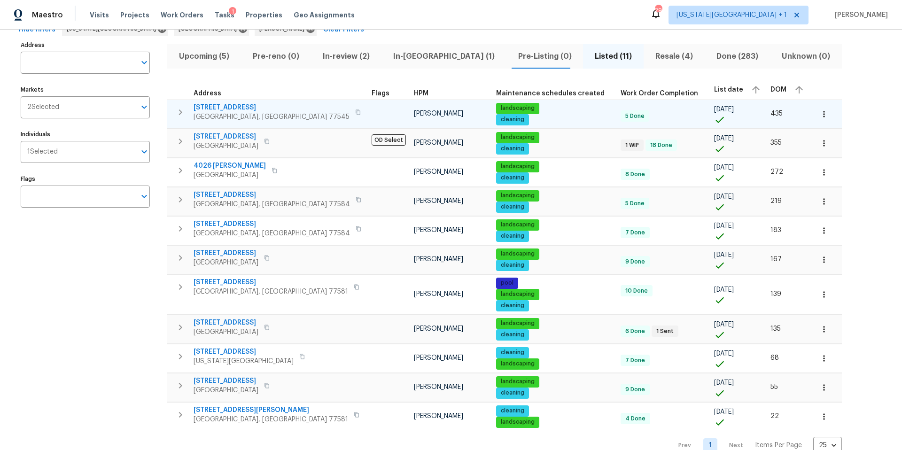
scroll to position [72, 0]
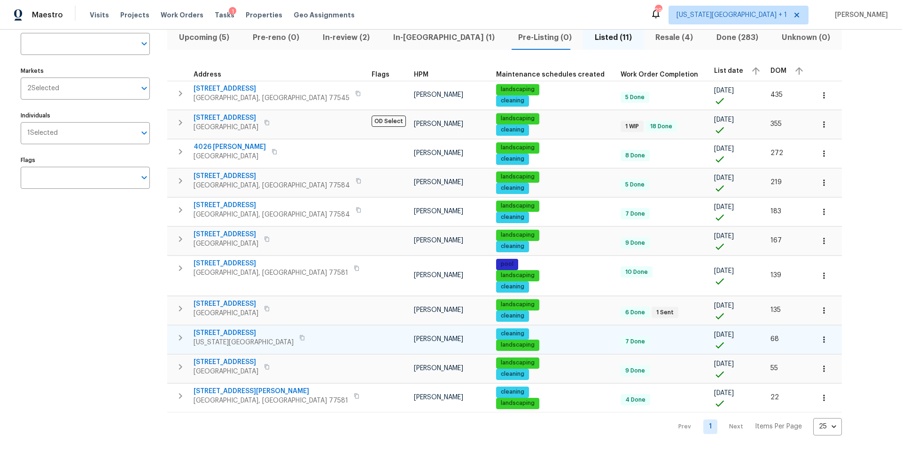
click at [218, 338] on span "[US_STATE][GEOGRAPHIC_DATA]" at bounding box center [244, 342] width 100 height 9
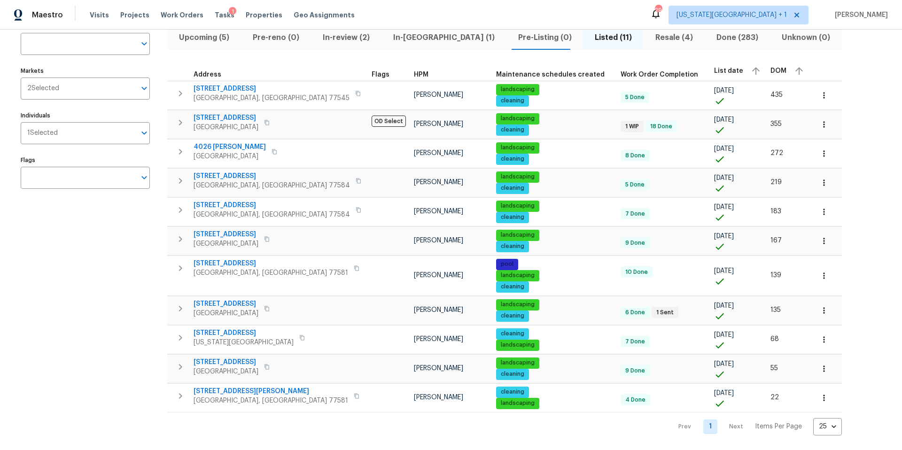
click at [649, 36] on span "Resale (4)" at bounding box center [674, 37] width 50 height 13
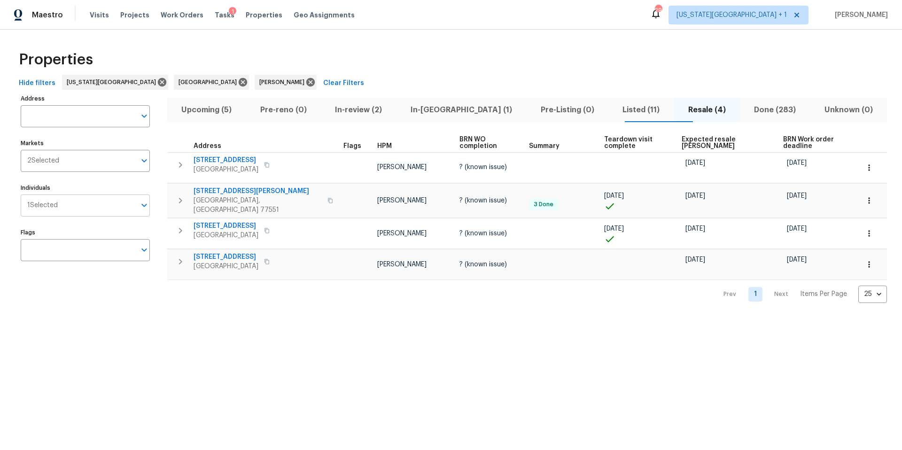
click at [84, 207] on input "Individuals" at bounding box center [97, 205] width 78 height 22
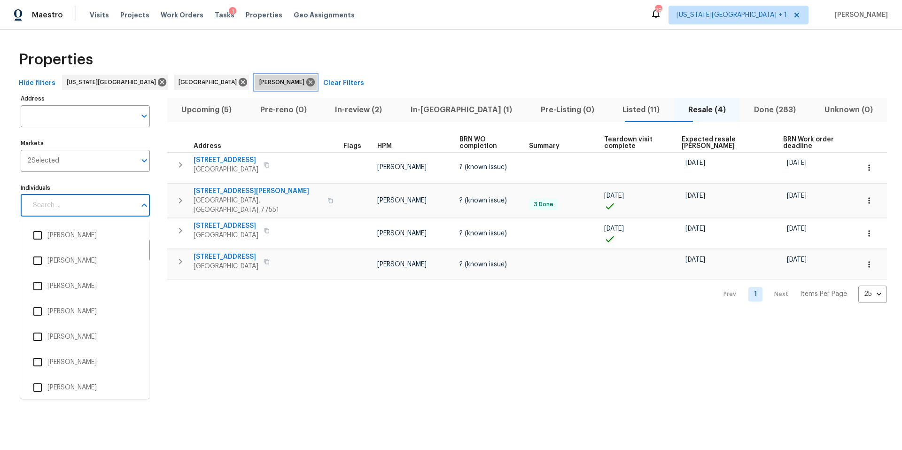
click at [255, 79] on div "[PERSON_NAME]" at bounding box center [286, 82] width 62 height 15
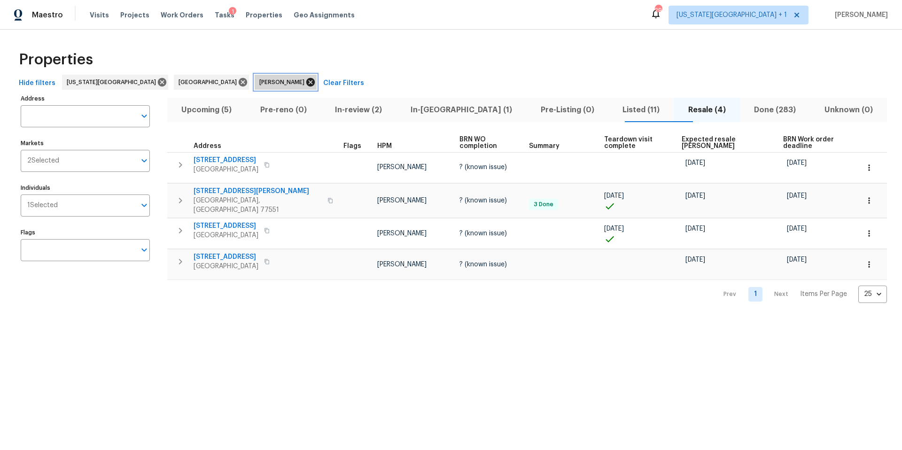
click at [306, 82] on icon at bounding box center [310, 82] width 8 height 8
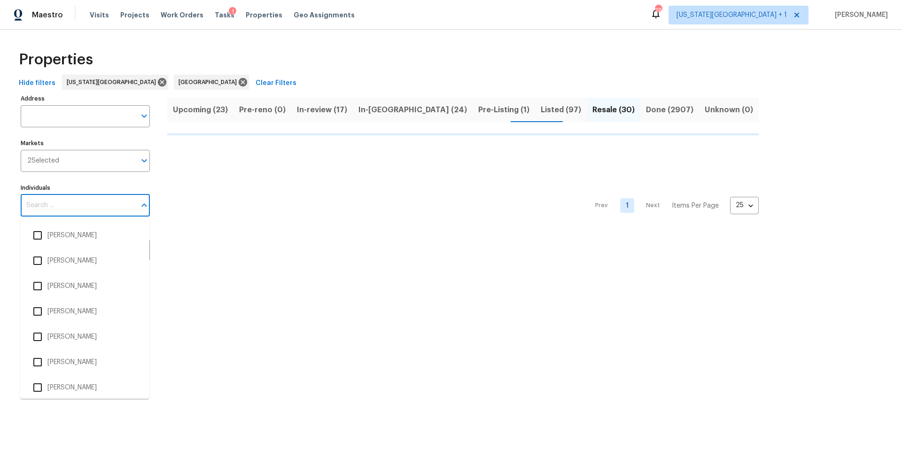
click at [62, 214] on input "Individuals" at bounding box center [78, 205] width 115 height 22
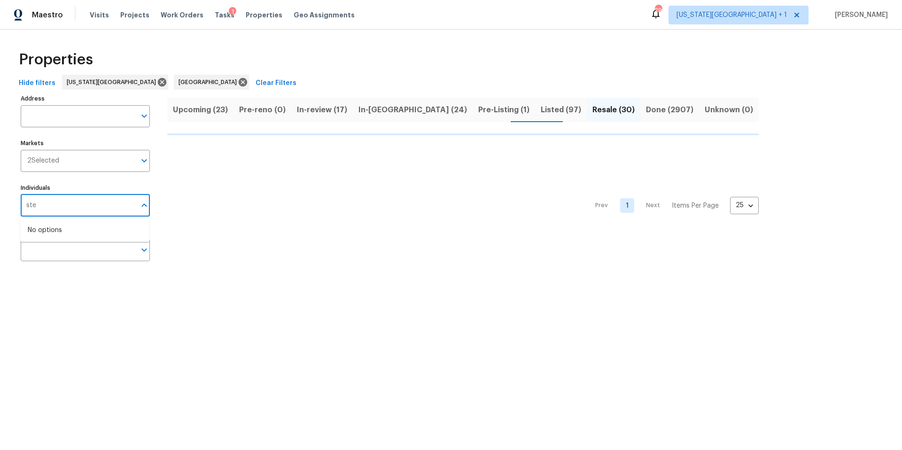
type input "step"
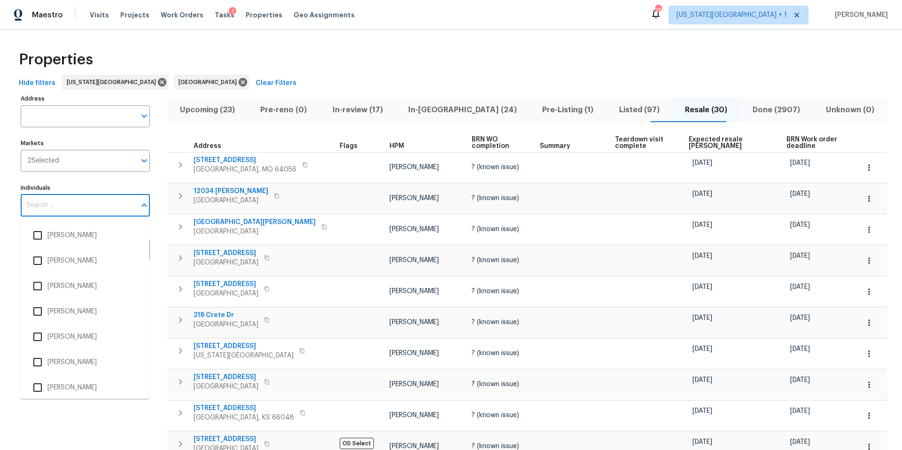
click at [47, 209] on input "Individuals" at bounding box center [78, 205] width 115 height 22
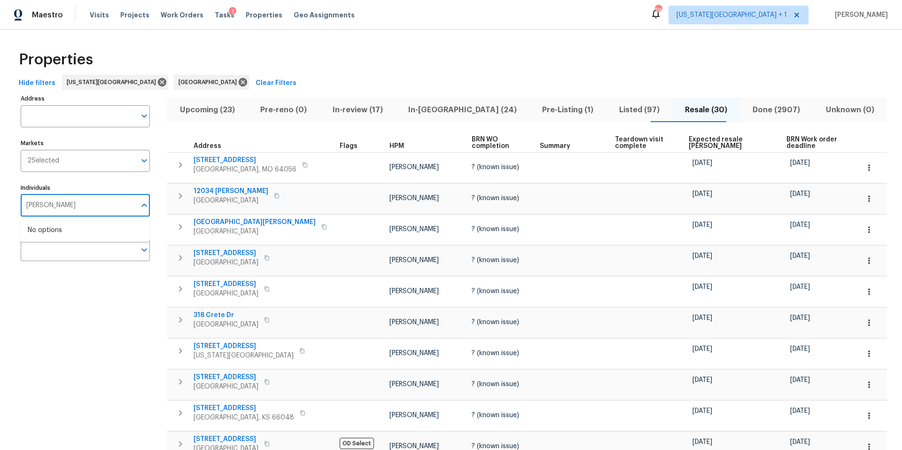
type input "stephen lacy"
click at [44, 233] on input "checkbox" at bounding box center [38, 235] width 20 height 20
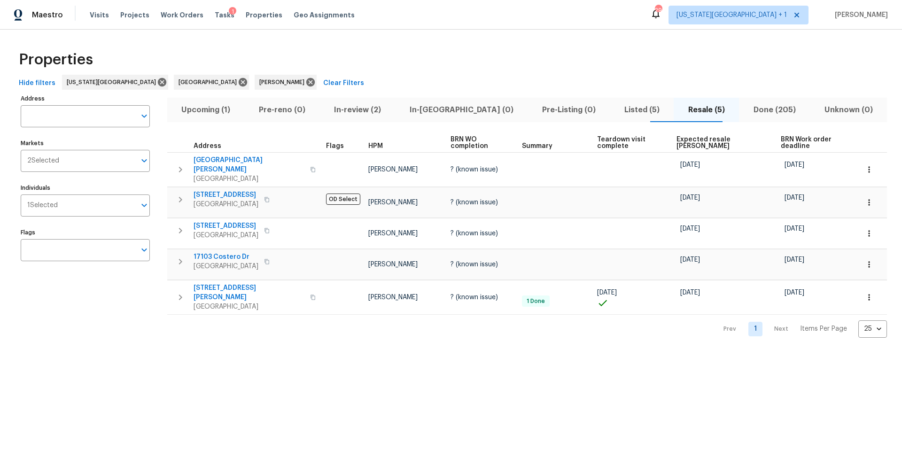
click at [615, 110] on span "Listed (5)" at bounding box center [641, 109] width 53 height 13
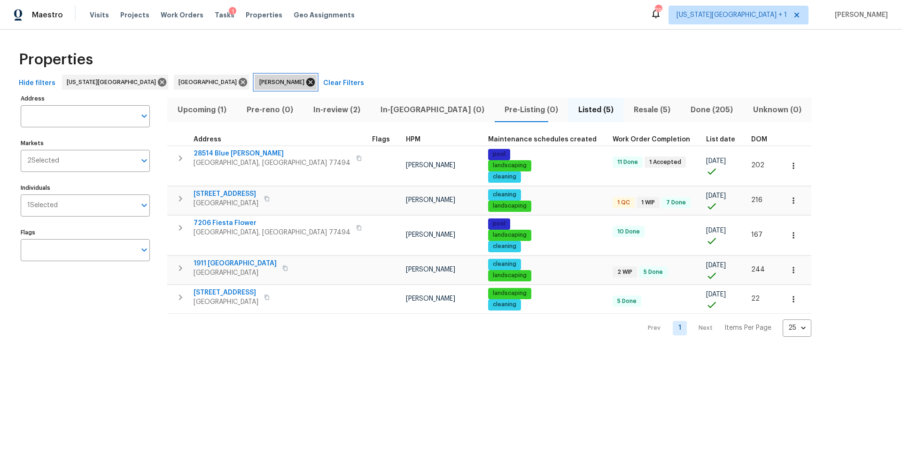
click at [306, 83] on icon at bounding box center [310, 82] width 8 height 8
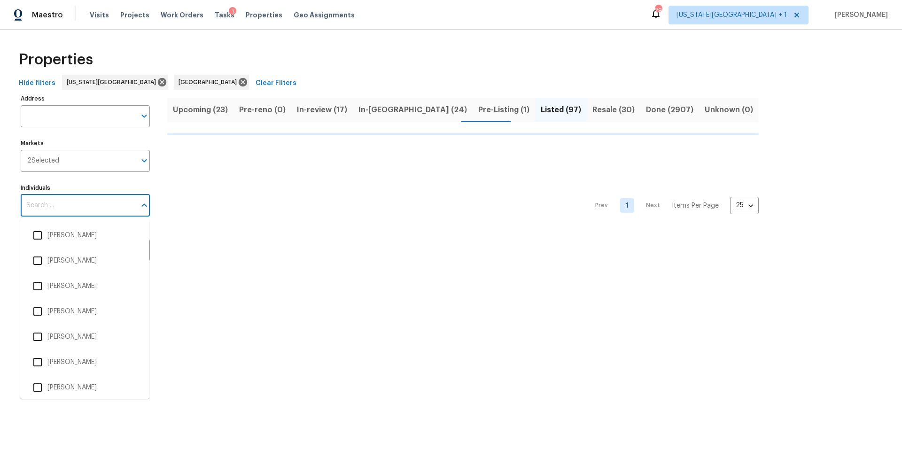
click at [52, 204] on input "Individuals" at bounding box center [78, 205] width 115 height 22
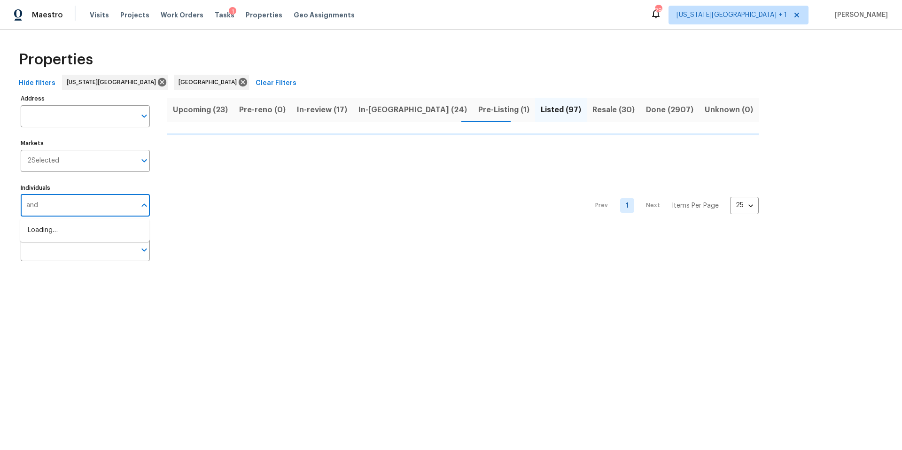
type input "andy"
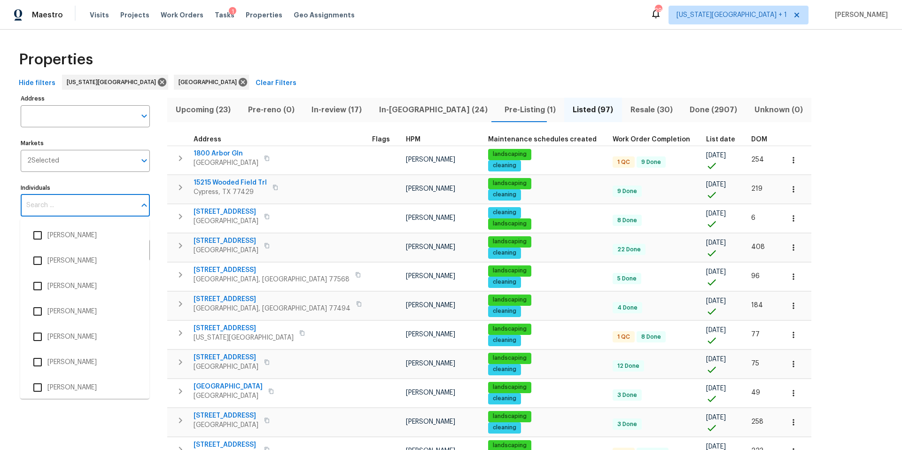
click at [46, 208] on input "Individuals" at bounding box center [78, 205] width 115 height 22
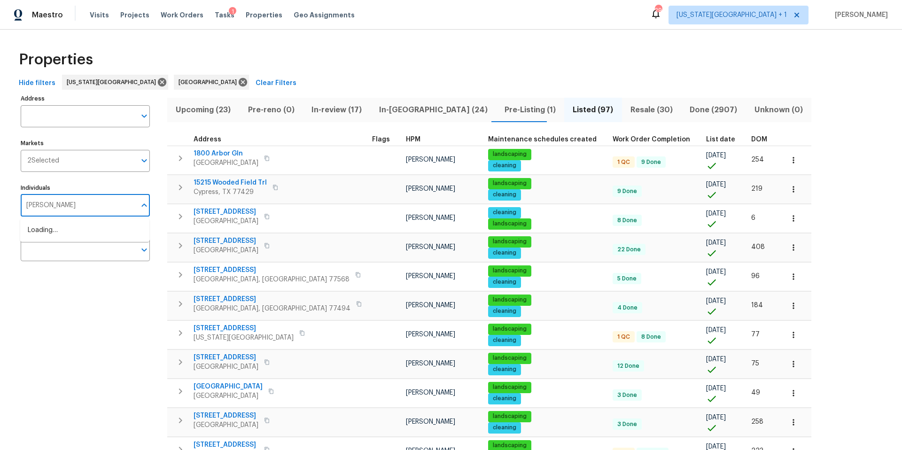
type input "andy taylor"
click at [41, 233] on input "checkbox" at bounding box center [38, 235] width 20 height 20
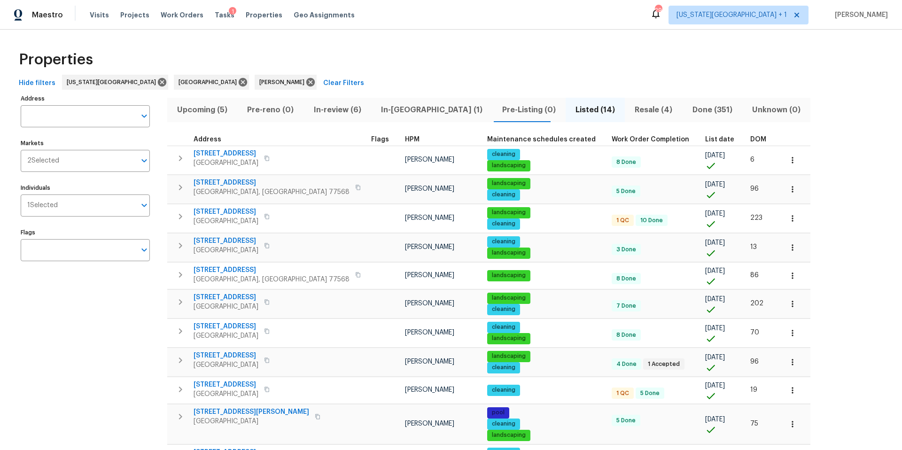
click at [750, 140] on span "DOM" at bounding box center [758, 139] width 16 height 7
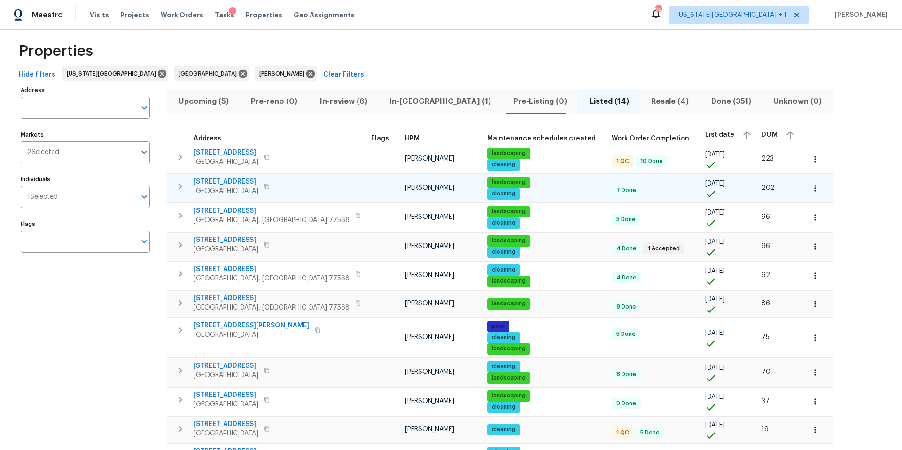
scroll to position [11, 0]
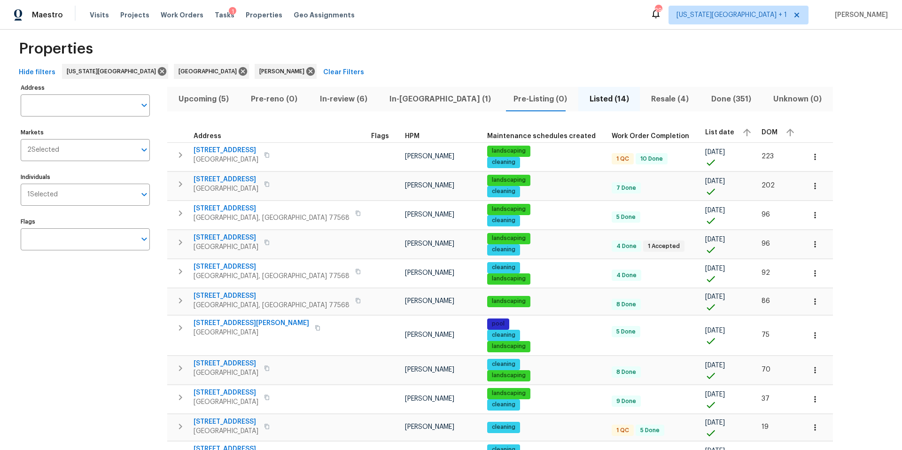
click at [761, 132] on span "DOM" at bounding box center [769, 132] width 16 height 7
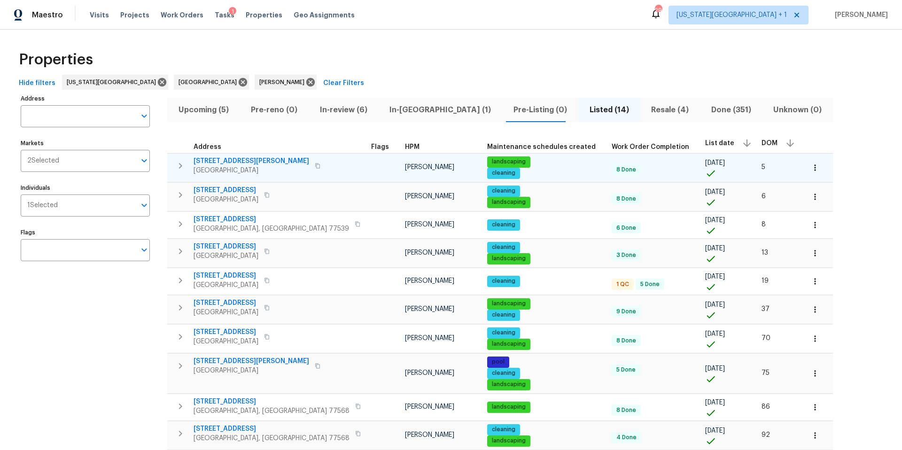
click at [225, 163] on span "10110 Willmont Rd" at bounding box center [252, 160] width 116 height 9
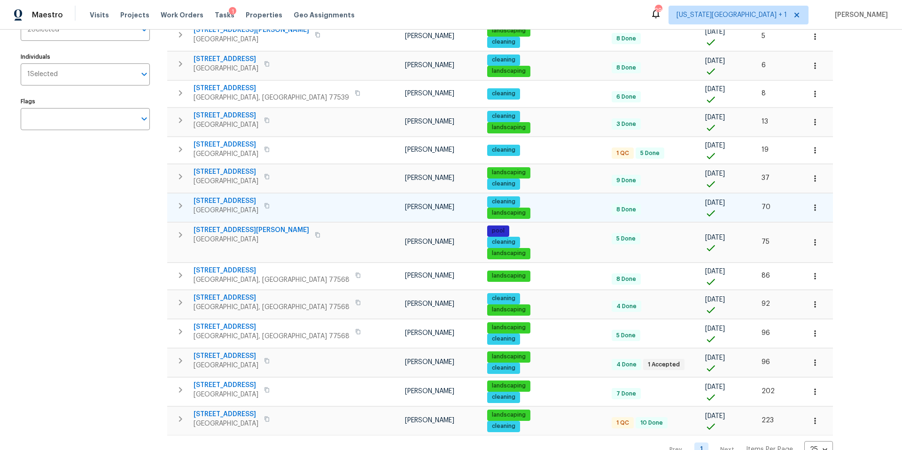
scroll to position [140, 0]
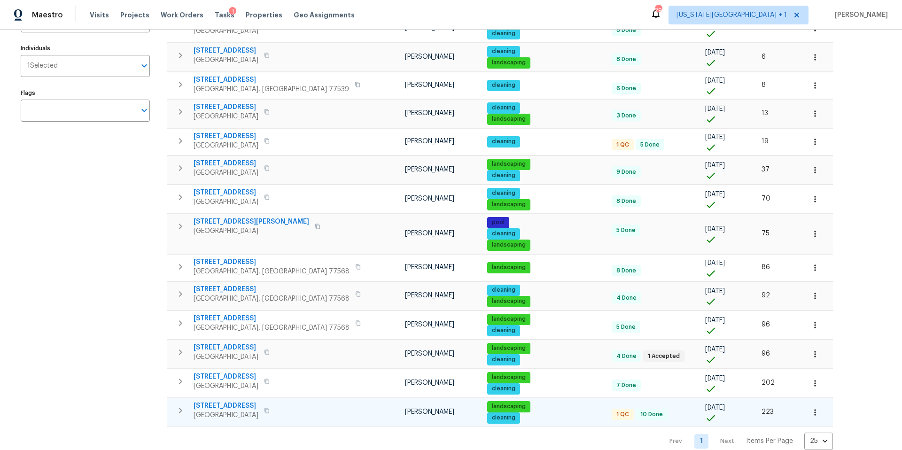
click at [264, 413] on button "button" at bounding box center [266, 410] width 11 height 13
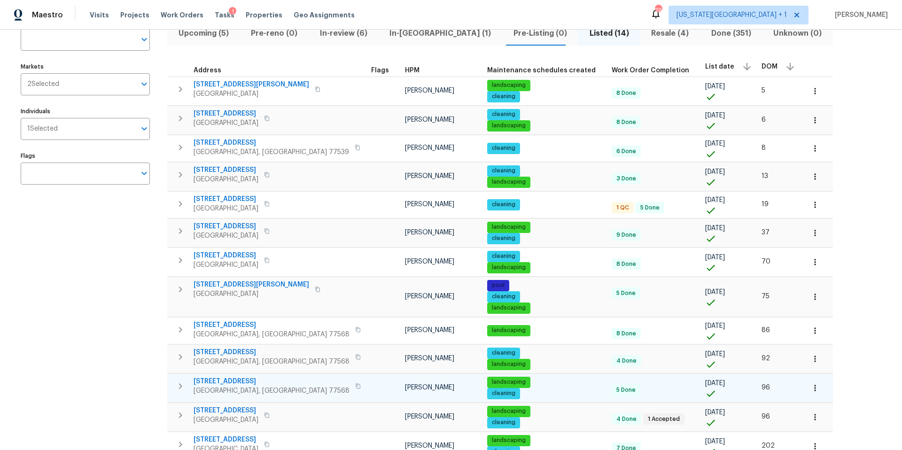
scroll to position [0, 0]
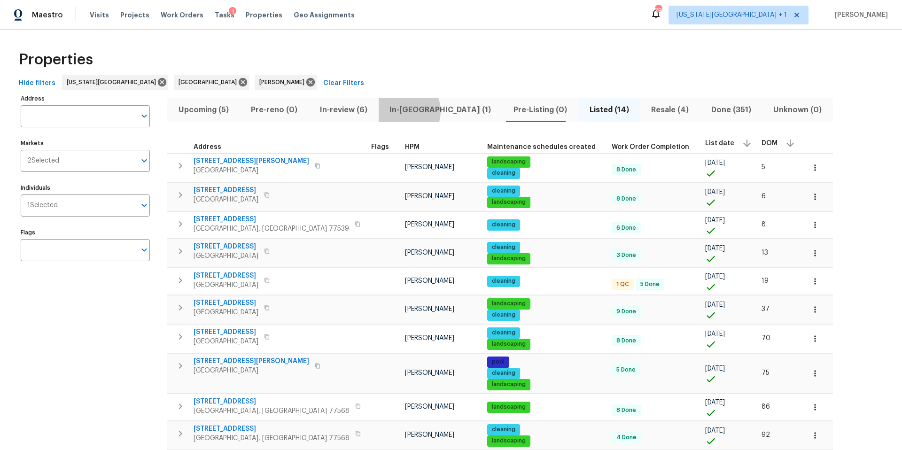
click at [399, 111] on span "In-reno (1)" at bounding box center [440, 109] width 113 height 13
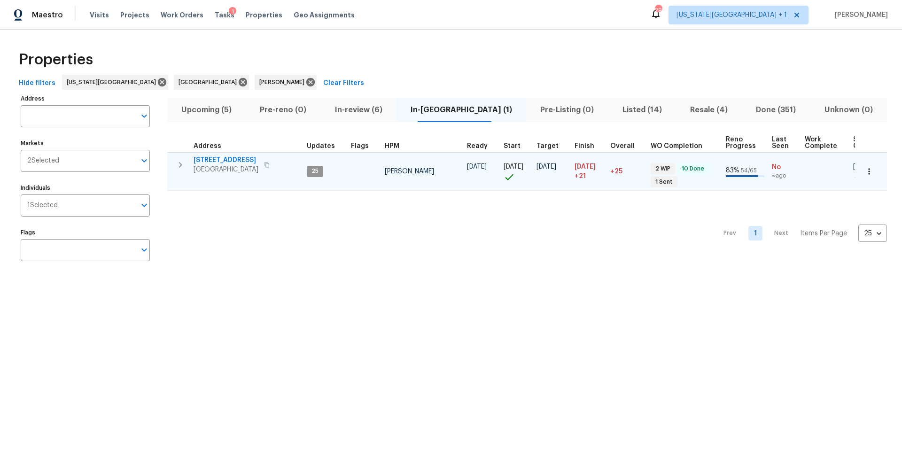
click at [272, 164] on button "button" at bounding box center [266, 164] width 11 height 13
click at [241, 166] on span "Houston, TX 77062" at bounding box center [226, 169] width 65 height 9
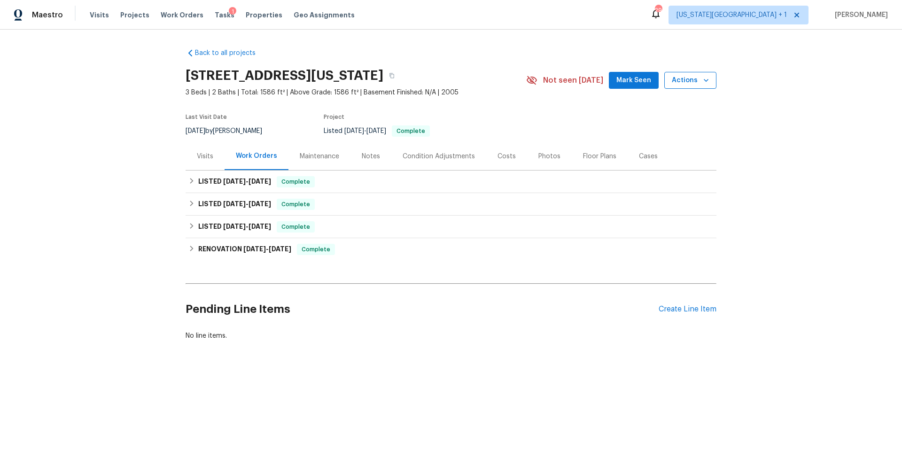
click at [690, 80] on span "Actions" at bounding box center [690, 81] width 37 height 12
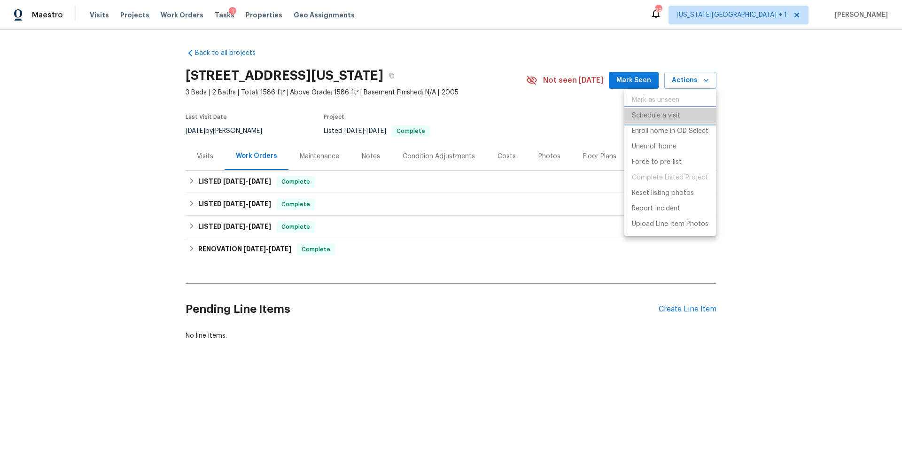
click at [661, 114] on p "Schedule a visit" at bounding box center [656, 116] width 48 height 10
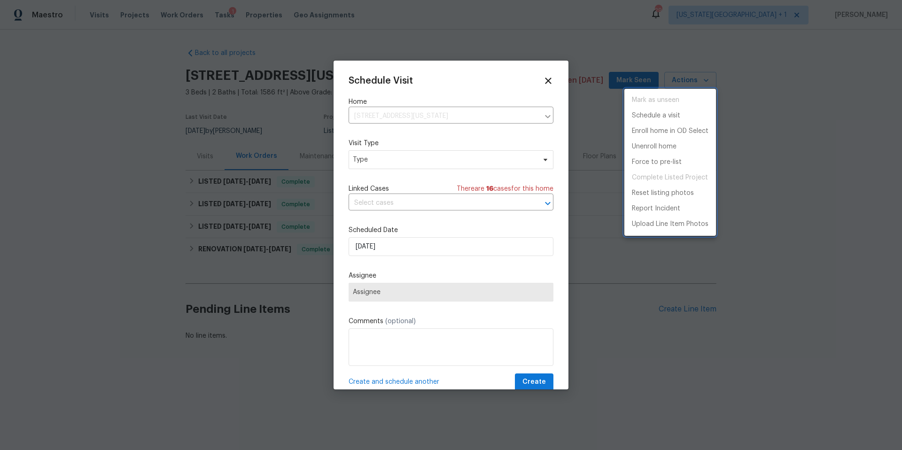
click at [404, 158] on div at bounding box center [451, 225] width 902 height 450
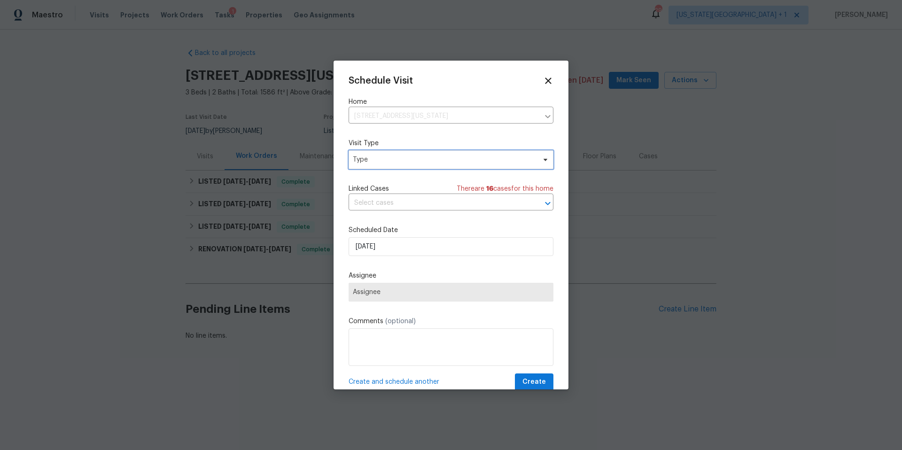
click at [397, 161] on span "Type" at bounding box center [444, 159] width 183 height 9
type input "rog"
click at [363, 215] on div "Progress" at bounding box center [367, 217] width 27 height 9
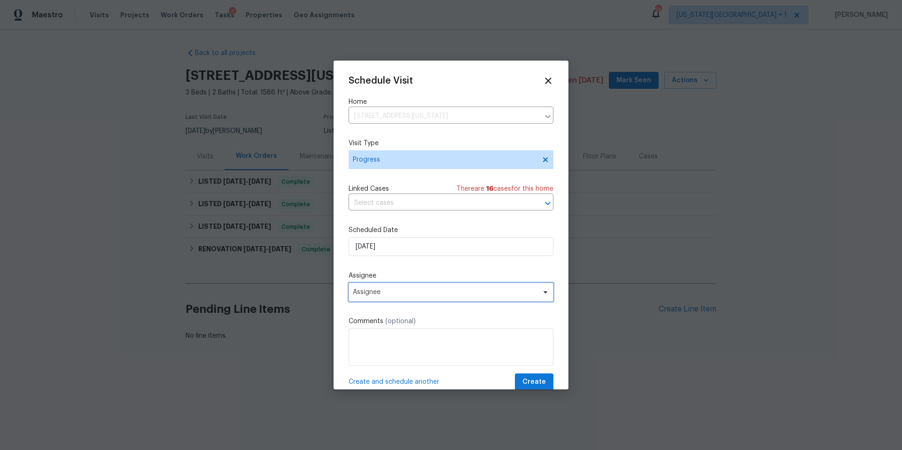
click at [381, 293] on span "Assignee" at bounding box center [445, 292] width 184 height 8
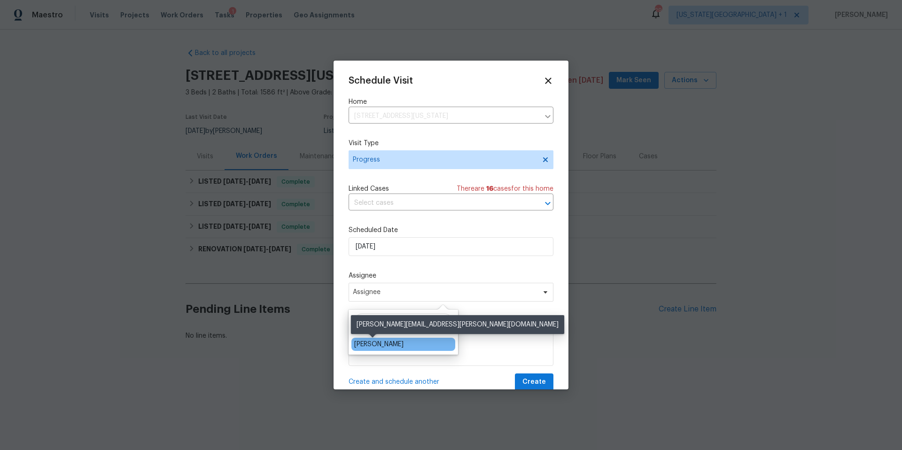
type input "[PERSON_NAME]"
click at [366, 344] on div "[PERSON_NAME]" at bounding box center [378, 344] width 49 height 9
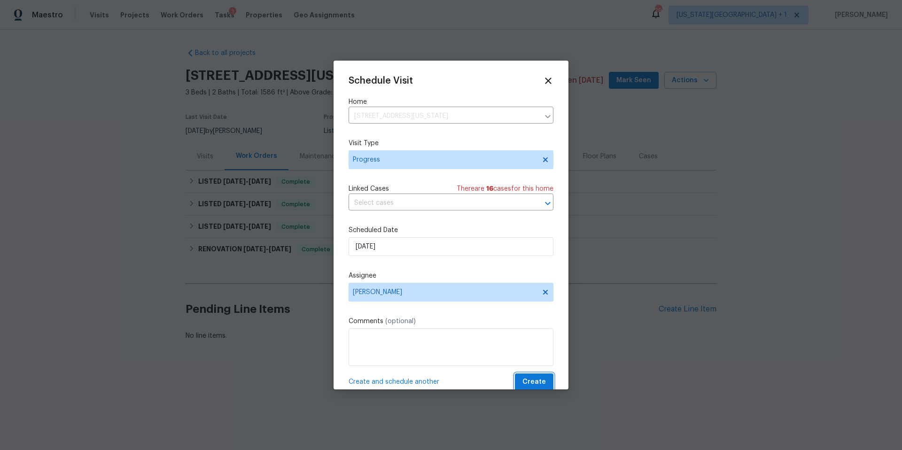
click at [536, 384] on span "Create" at bounding box center [533, 382] width 23 height 12
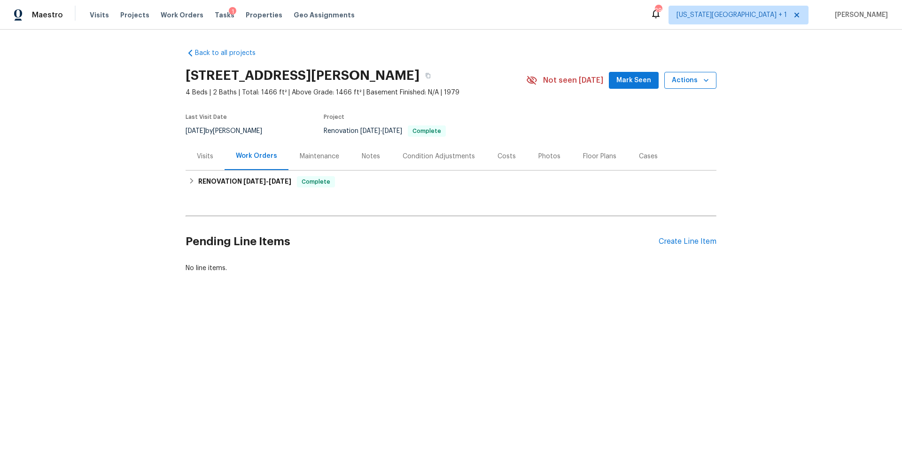
click at [684, 81] on span "Actions" at bounding box center [690, 81] width 37 height 12
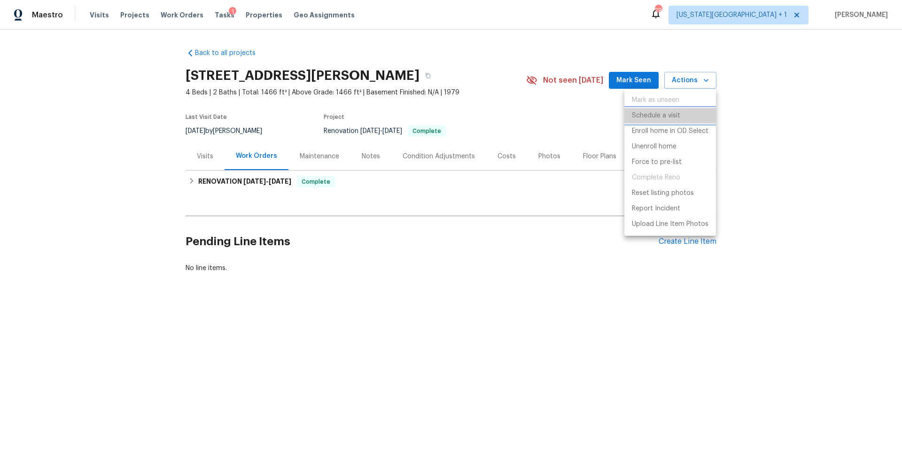
click at [642, 117] on p "Schedule a visit" at bounding box center [656, 116] width 48 height 10
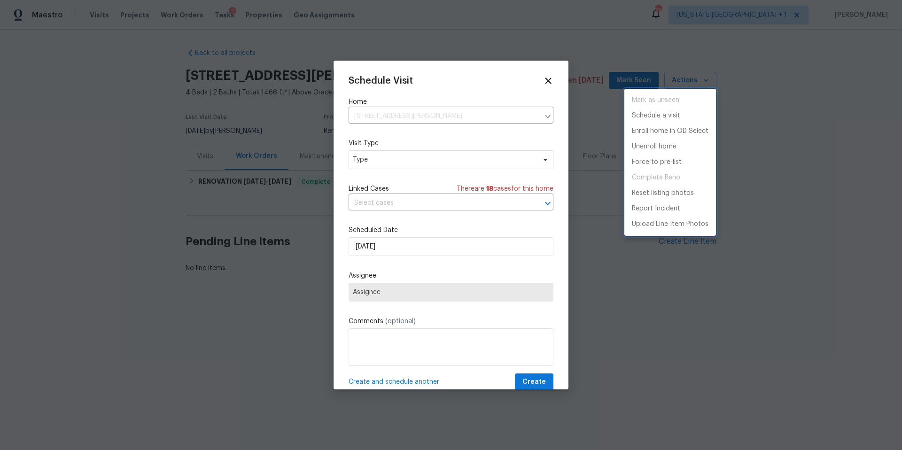
click at [399, 158] on div at bounding box center [451, 225] width 902 height 450
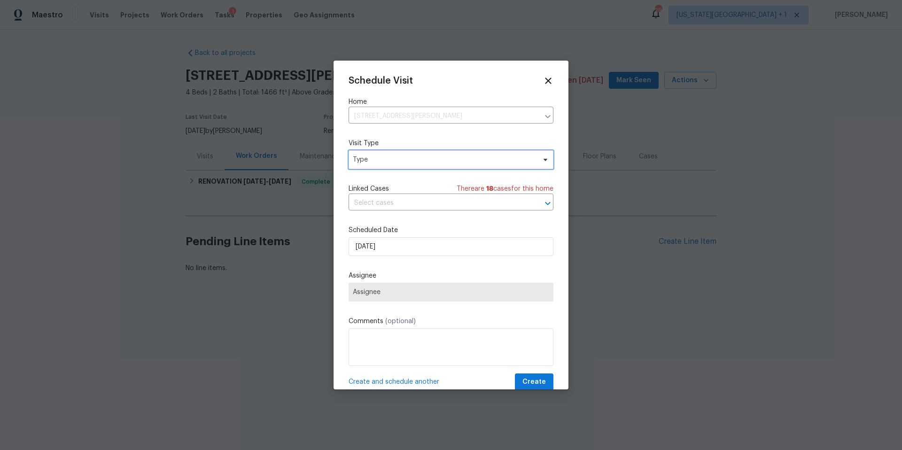
click at [399, 158] on span "Type" at bounding box center [444, 159] width 183 height 9
type input "progres"
click at [369, 212] on div "Progress" at bounding box center [403, 217] width 104 height 13
click at [368, 217] on div "Progress" at bounding box center [367, 217] width 27 height 9
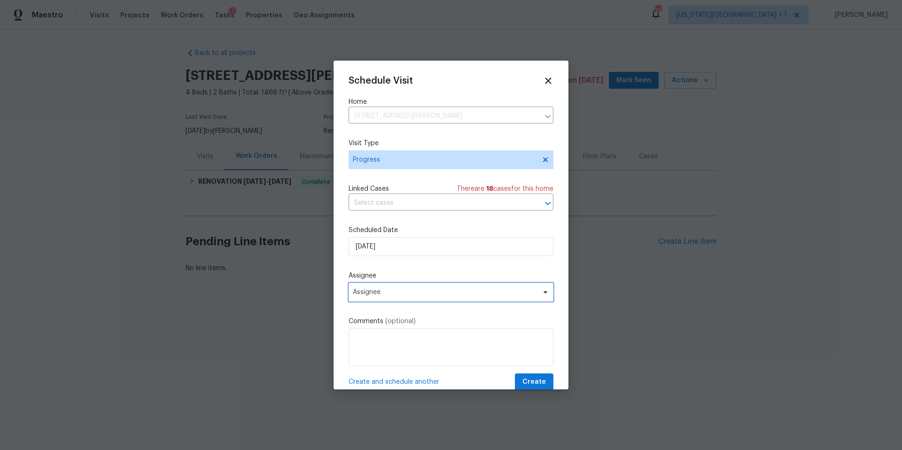
click at [388, 294] on span "Assignee" at bounding box center [445, 292] width 184 height 8
type input "[PERSON_NAME]"
click at [370, 347] on div "[PERSON_NAME]" at bounding box center [378, 344] width 49 height 9
click at [529, 381] on span "Create" at bounding box center [533, 382] width 23 height 12
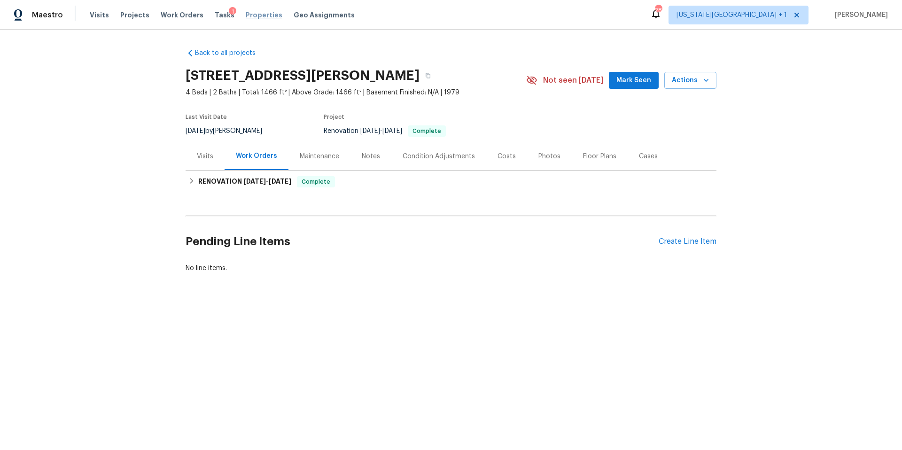
click at [251, 13] on span "Properties" at bounding box center [264, 14] width 37 height 9
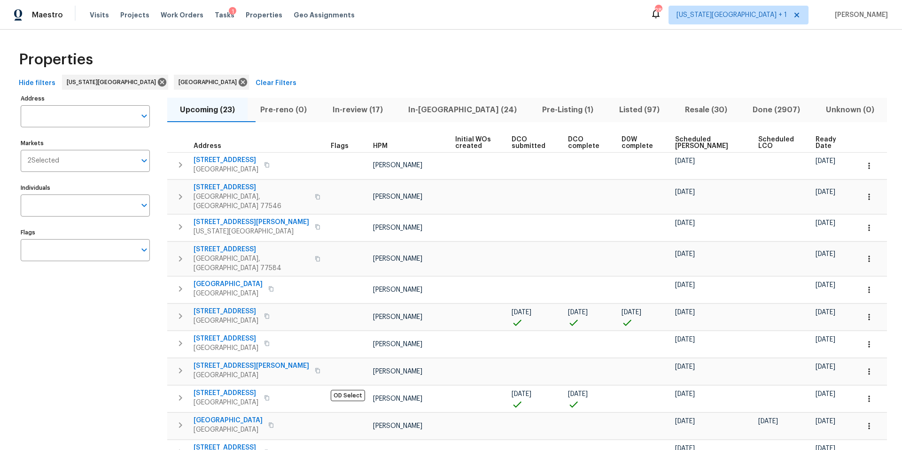
click at [685, 109] on span "Resale (30)" at bounding box center [706, 109] width 56 height 13
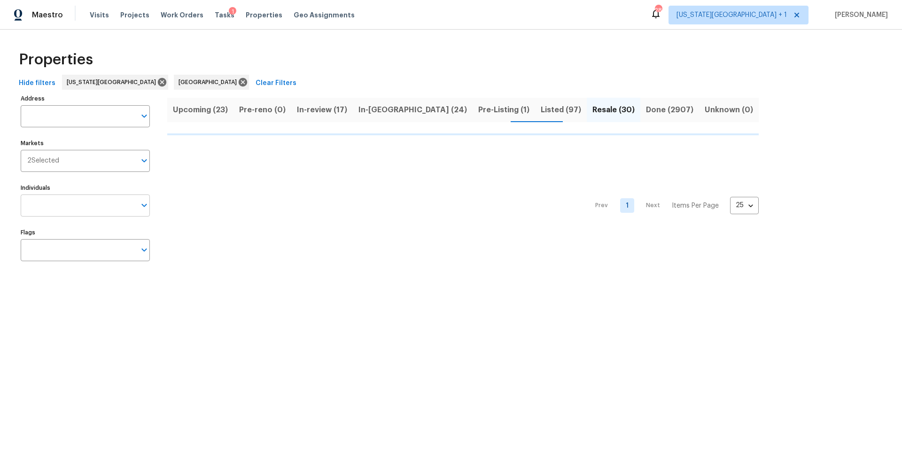
click at [95, 207] on input "Individuals" at bounding box center [78, 205] width 115 height 22
type input "na"
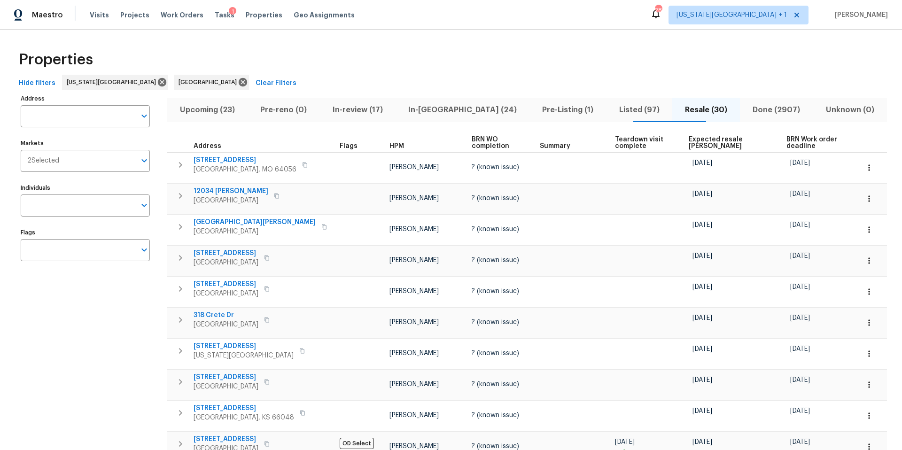
click at [77, 227] on div "Flags Flags" at bounding box center [85, 243] width 129 height 35
click at [77, 213] on input "Individuals" at bounding box center [78, 205] width 115 height 22
type input "navid"
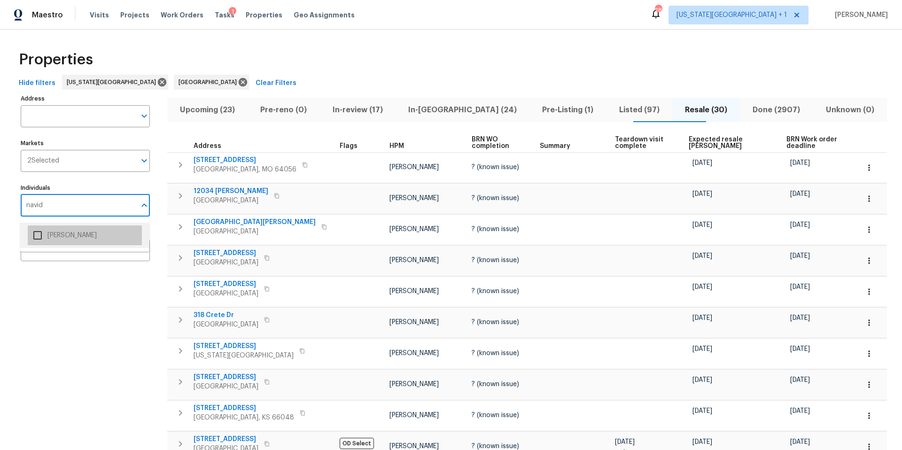
click at [65, 230] on li "Navid Ranjbar" at bounding box center [85, 235] width 114 height 20
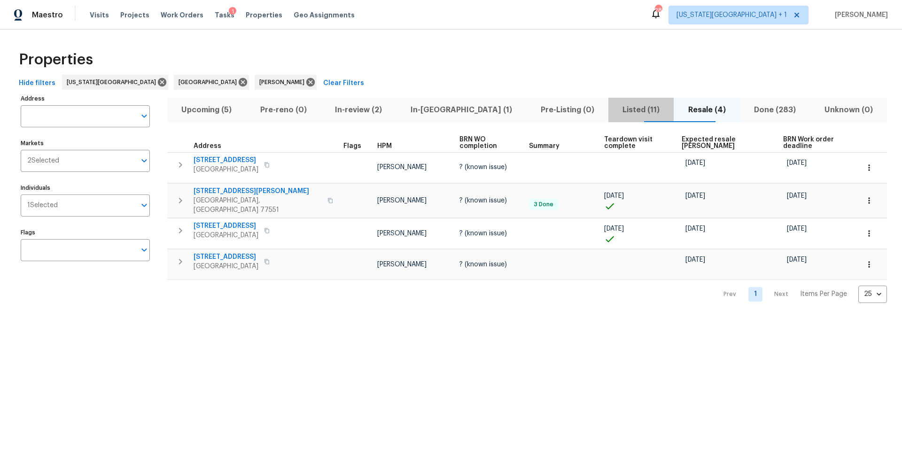
click at [614, 107] on span "Listed (11)" at bounding box center [641, 109] width 54 height 13
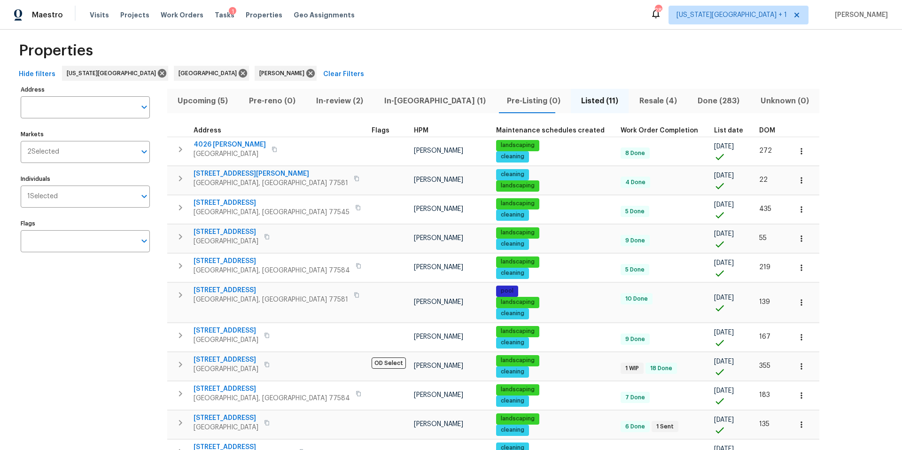
scroll to position [14, 0]
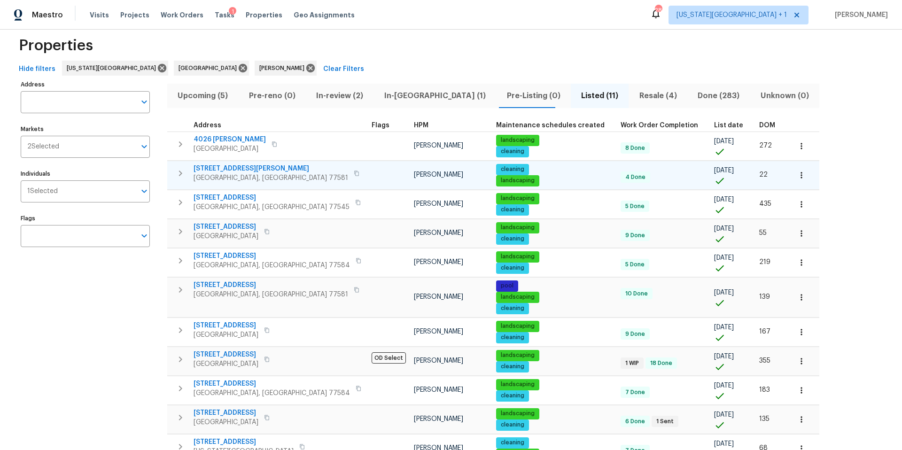
click at [797, 173] on icon "button" at bounding box center [801, 175] width 9 height 9
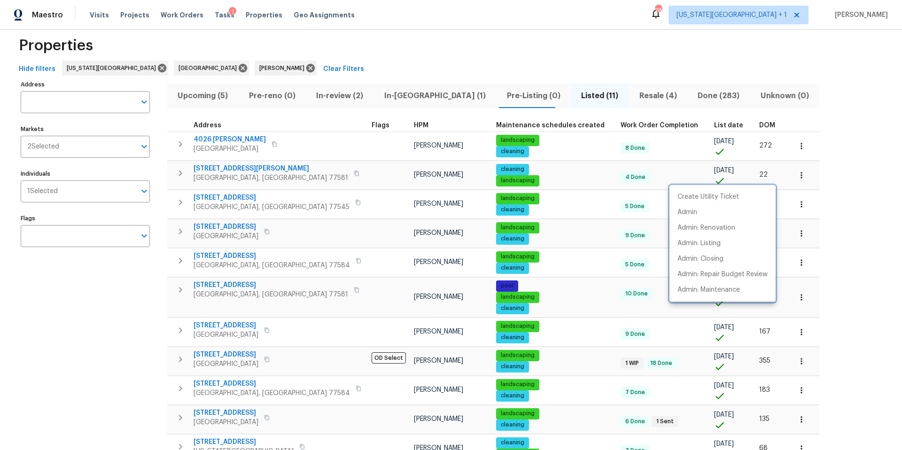
click at [233, 171] on div at bounding box center [451, 225] width 902 height 450
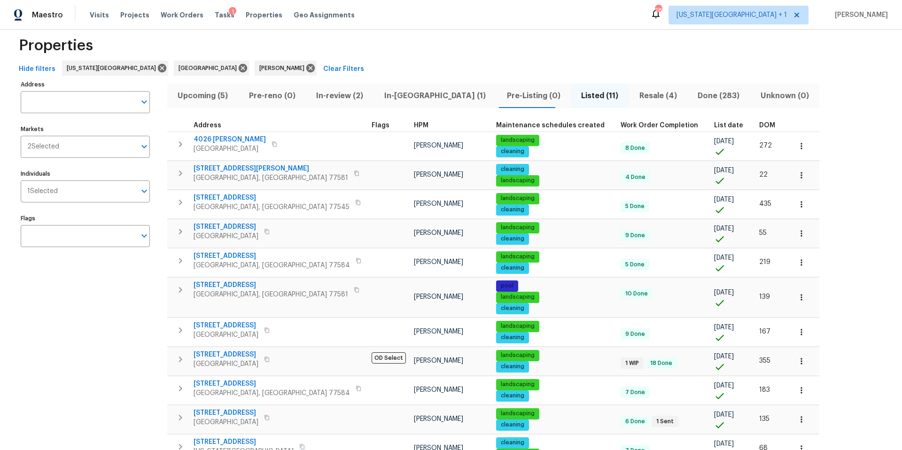
click at [233, 171] on span "3627 Bartlett Way Dr" at bounding box center [271, 168] width 155 height 9
click at [102, 16] on span "Visits" at bounding box center [99, 14] width 19 height 9
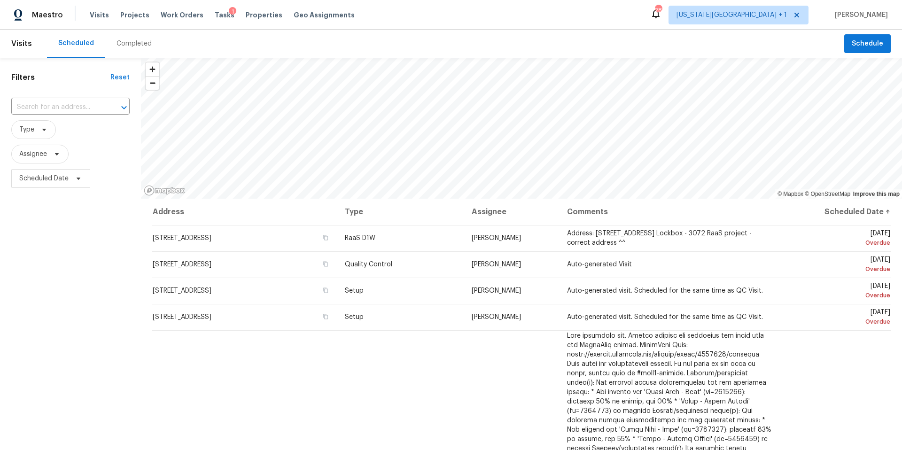
click at [127, 41] on div "Completed" at bounding box center [133, 43] width 35 height 9
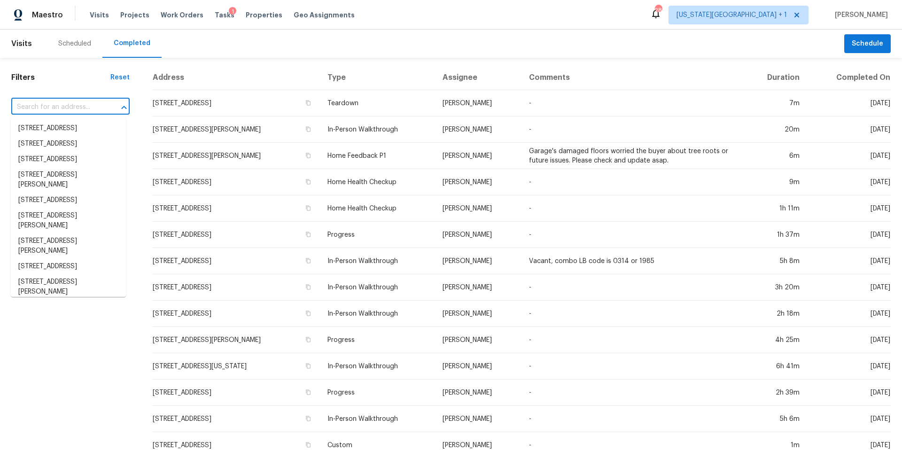
click at [43, 108] on input "text" at bounding box center [57, 107] width 92 height 15
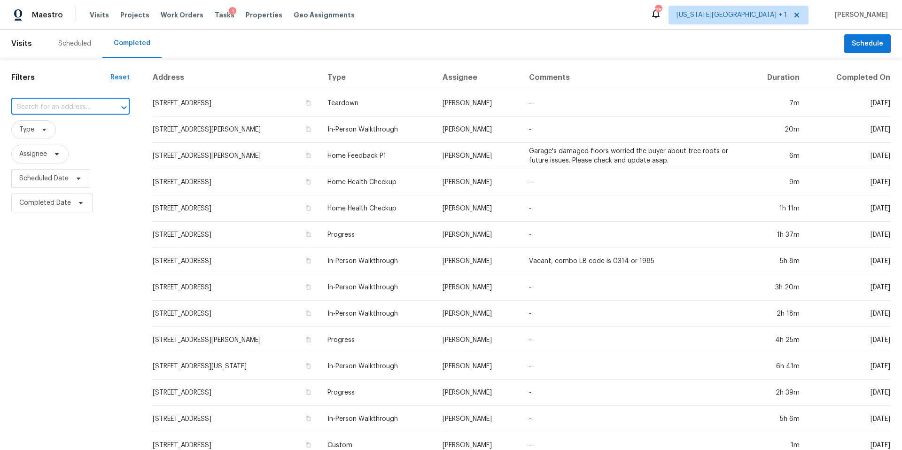
paste input "6747 Cypress Glades Dr, Katy, TX 77449"
type input "6747 Cypress Glades Dr, Katy, TX 77449"
click at [58, 134] on li "6747 Cypress Glades Dr, Katy, TX 77449" at bounding box center [68, 129] width 115 height 16
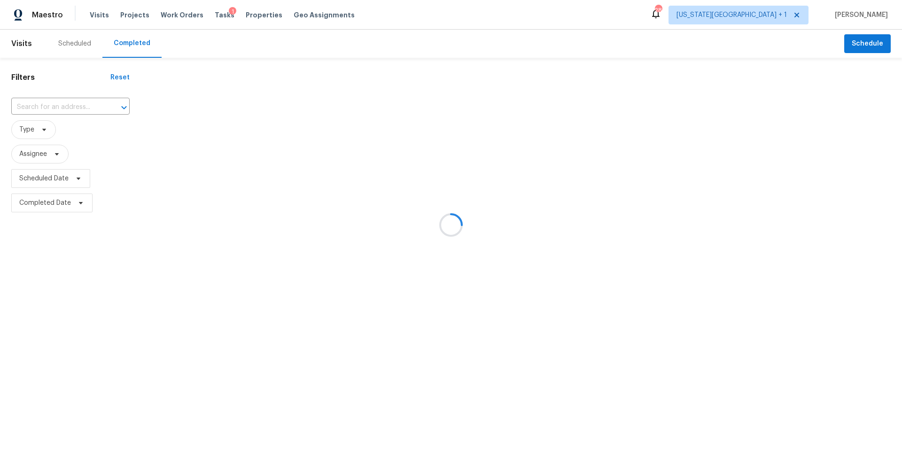
type input "6747 Cypress Glades Dr, Katy, TX 77449"
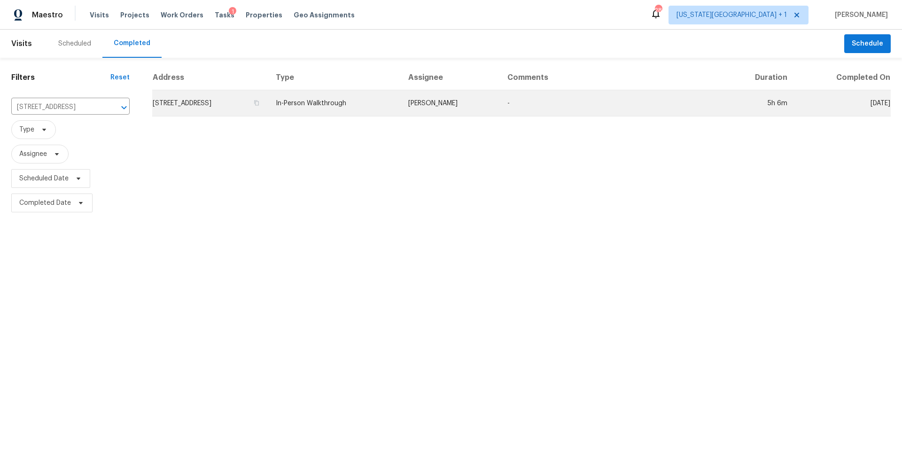
click at [186, 100] on td "6747 Cypress Glades Dr, Katy, TX 77449" at bounding box center [210, 103] width 116 height 26
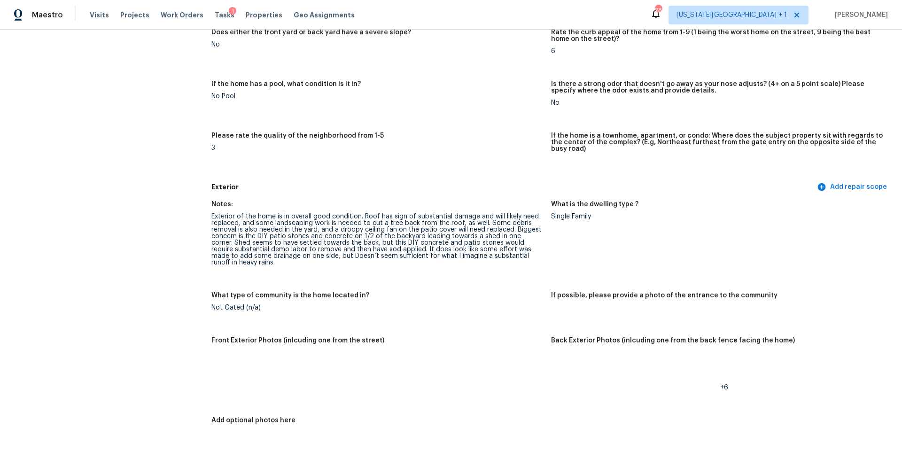
scroll to position [207, 0]
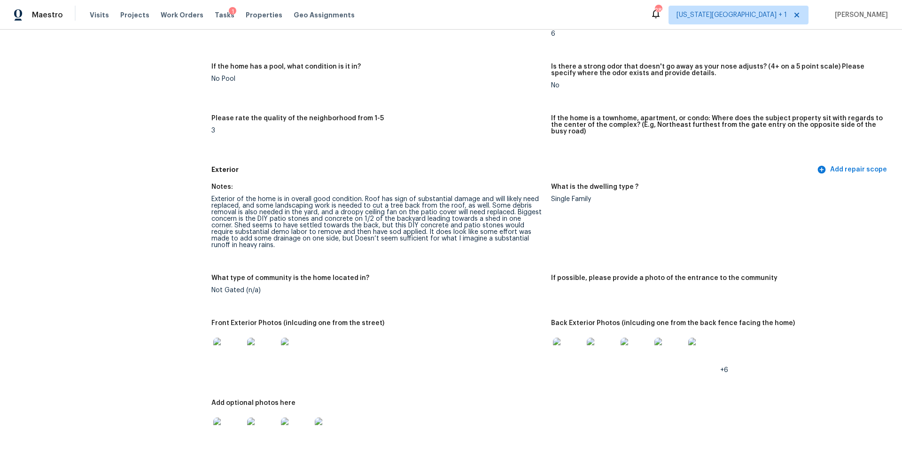
click at [225, 353] on img at bounding box center [228, 353] width 30 height 30
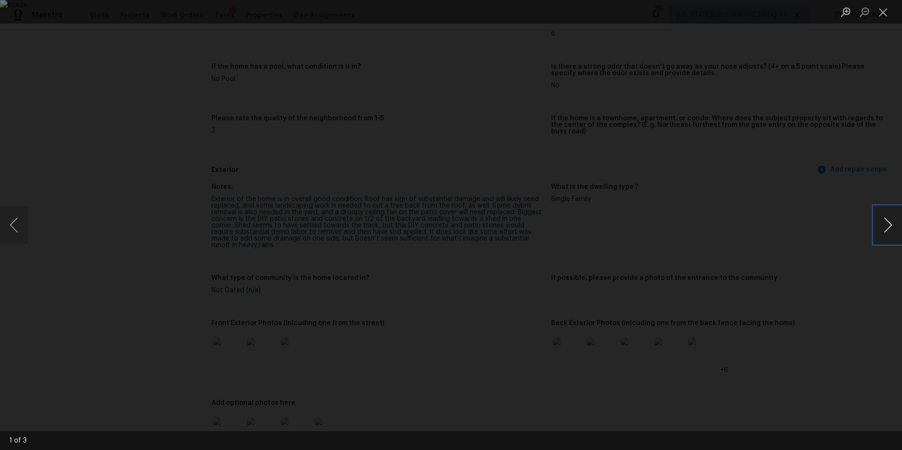
click at [882, 226] on button "Next image" at bounding box center [888, 225] width 28 height 38
click at [814, 259] on div "Lightbox" at bounding box center [451, 225] width 902 height 450
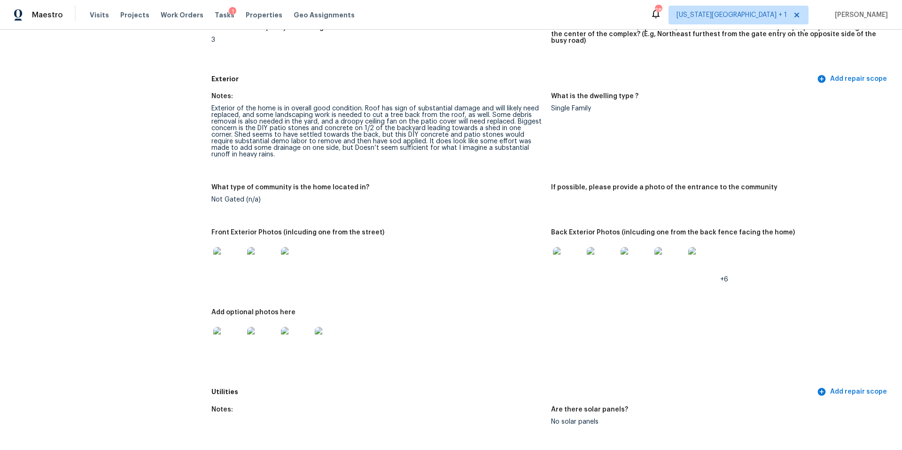
scroll to position [361, 0]
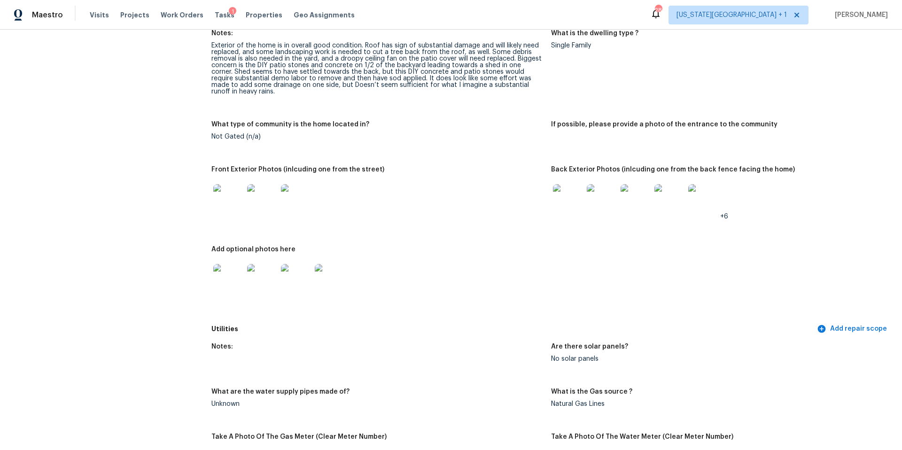
click at [234, 277] on img at bounding box center [228, 279] width 30 height 30
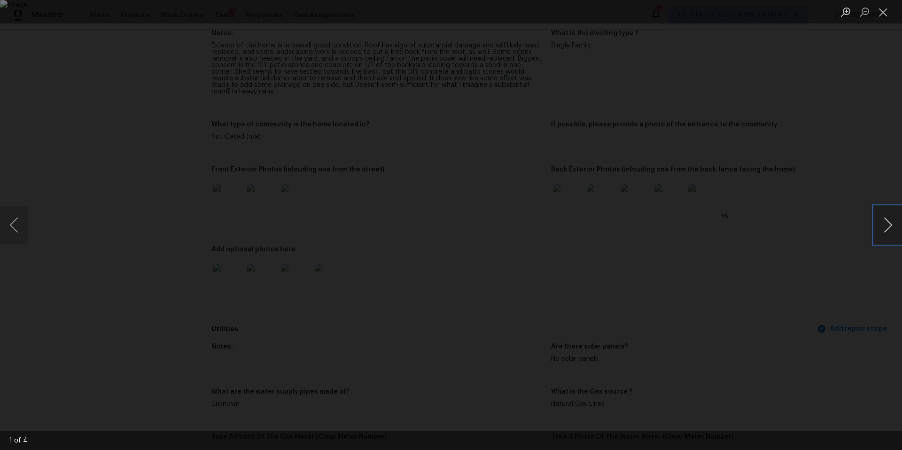
click at [884, 222] on button "Next image" at bounding box center [888, 225] width 28 height 38
click at [884, 223] on button "Next image" at bounding box center [888, 225] width 28 height 38
click at [853, 182] on div "Lightbox" at bounding box center [451, 225] width 902 height 450
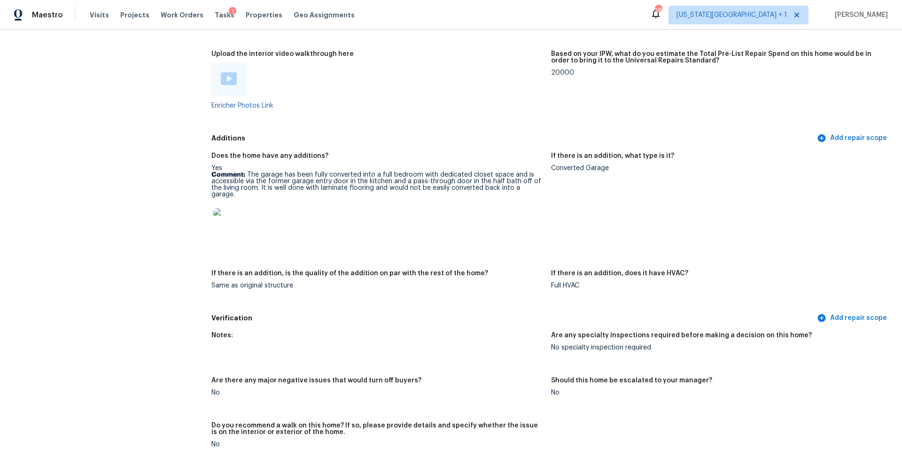
scroll to position [2058, 0]
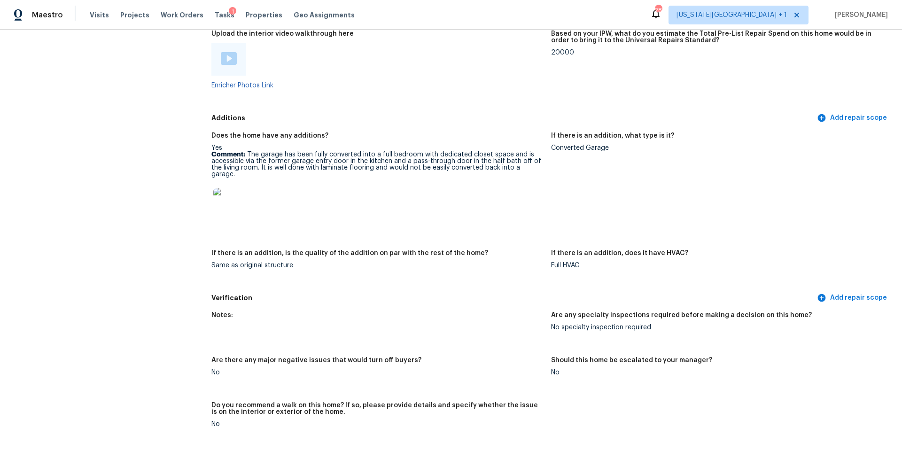
click at [223, 188] on img at bounding box center [228, 203] width 30 height 30
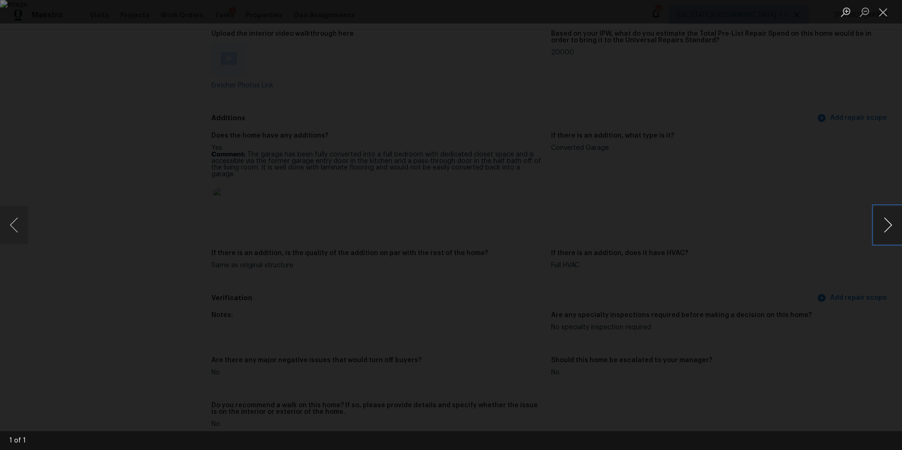
click at [888, 229] on button "Next image" at bounding box center [888, 225] width 28 height 38
click at [805, 238] on div "Lightbox" at bounding box center [451, 225] width 902 height 450
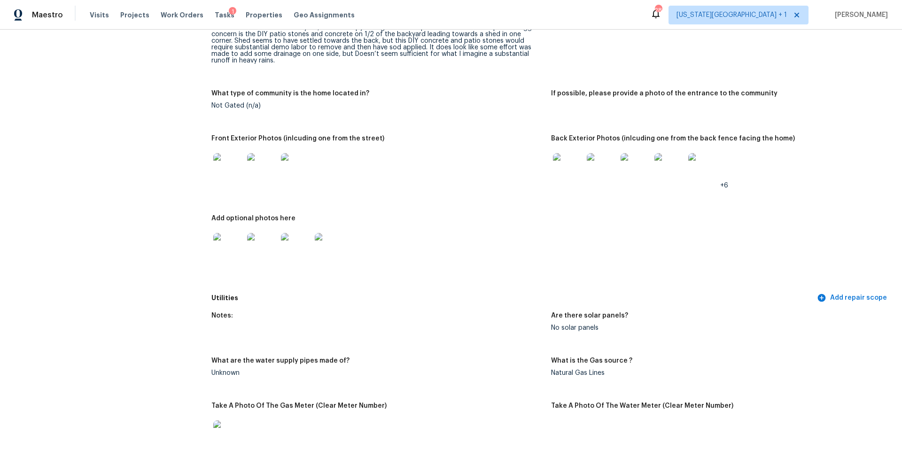
scroll to position [358, 0]
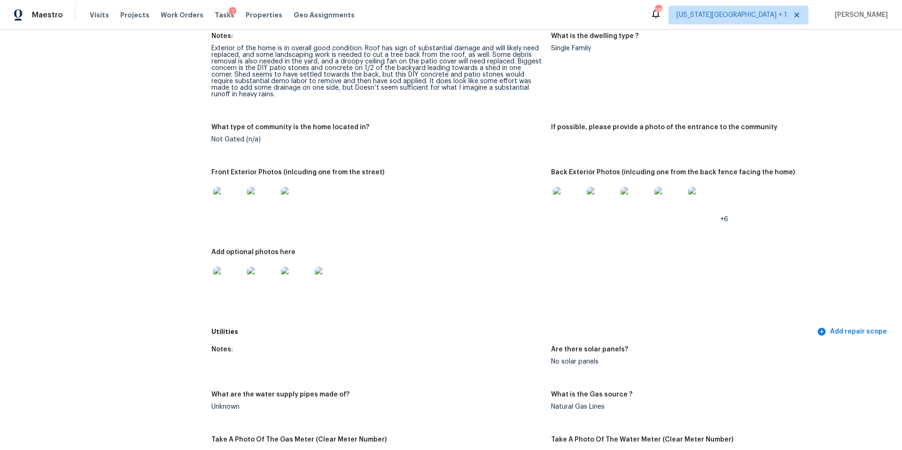
click at [235, 196] on img at bounding box center [228, 202] width 30 height 30
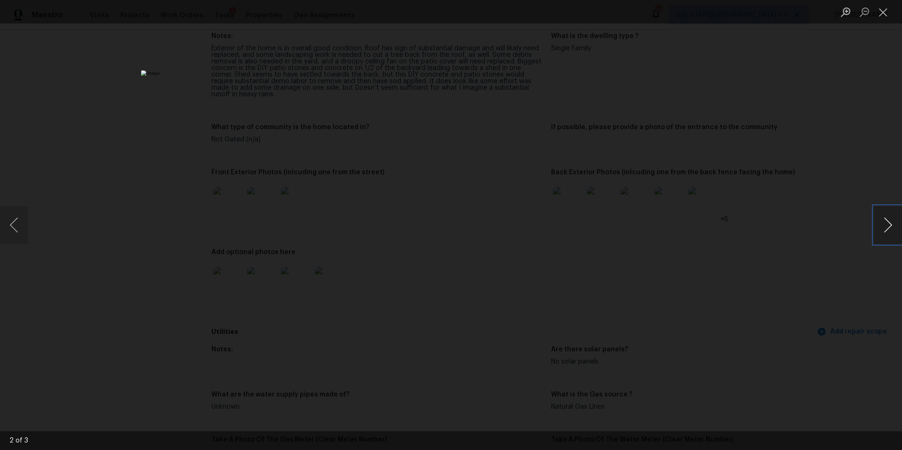
click at [874, 225] on button "Next image" at bounding box center [888, 225] width 28 height 38
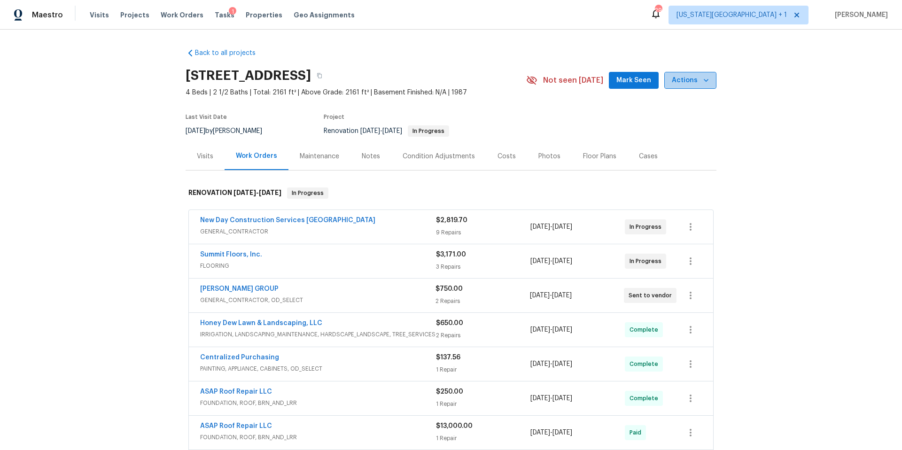
click at [697, 85] on span "Actions" at bounding box center [690, 81] width 37 height 12
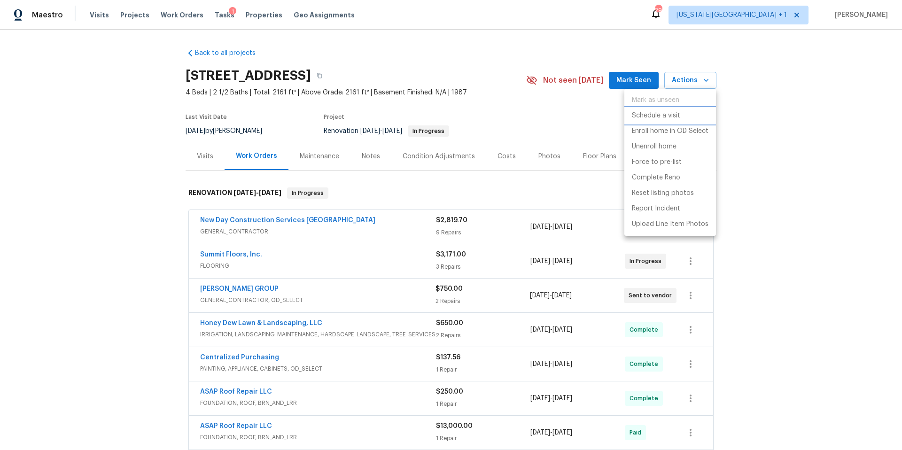
click at [659, 113] on p "Schedule a visit" at bounding box center [656, 116] width 48 height 10
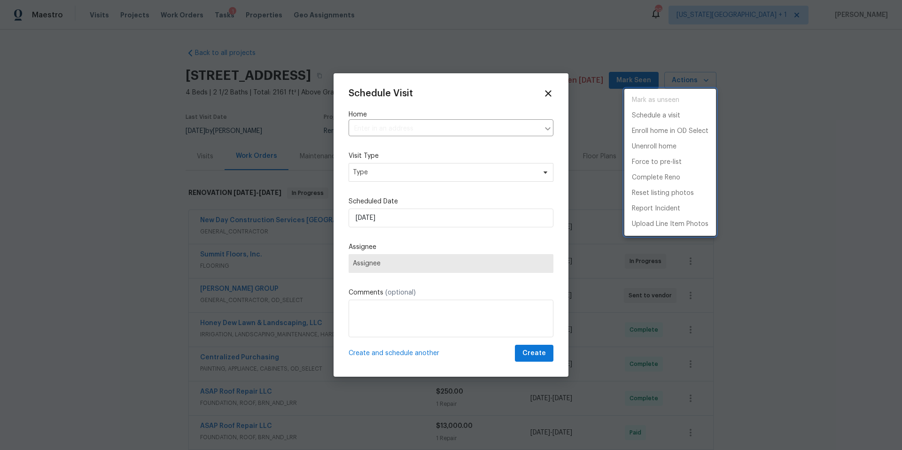
type input "[STREET_ADDRESS]"
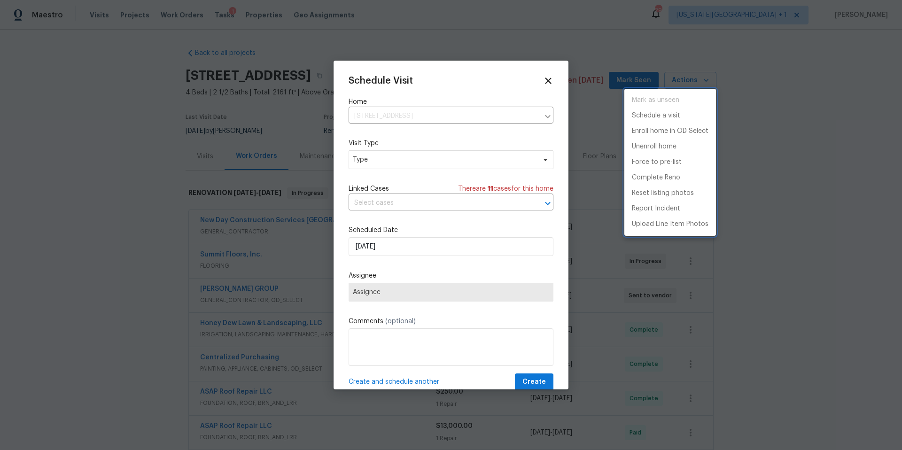
click at [414, 159] on div at bounding box center [451, 225] width 902 height 450
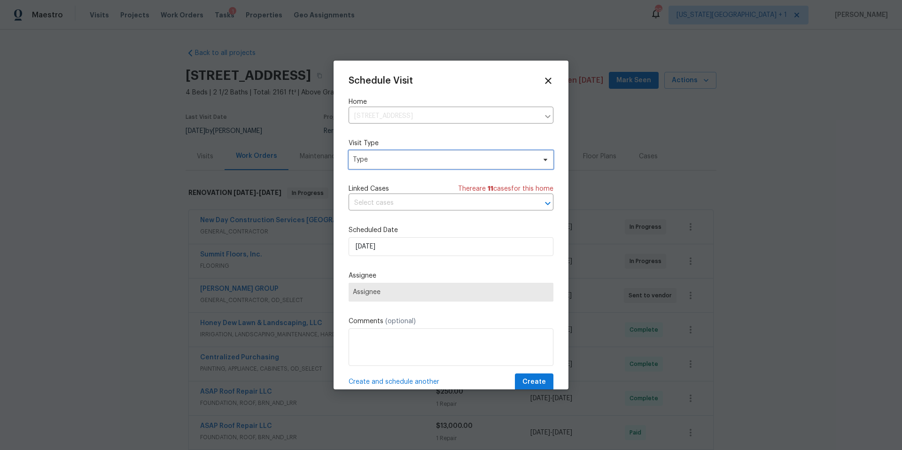
click at [414, 159] on span "Type" at bounding box center [444, 159] width 183 height 9
type input "pro"
click at [375, 216] on div "Progress" at bounding box center [367, 217] width 27 height 9
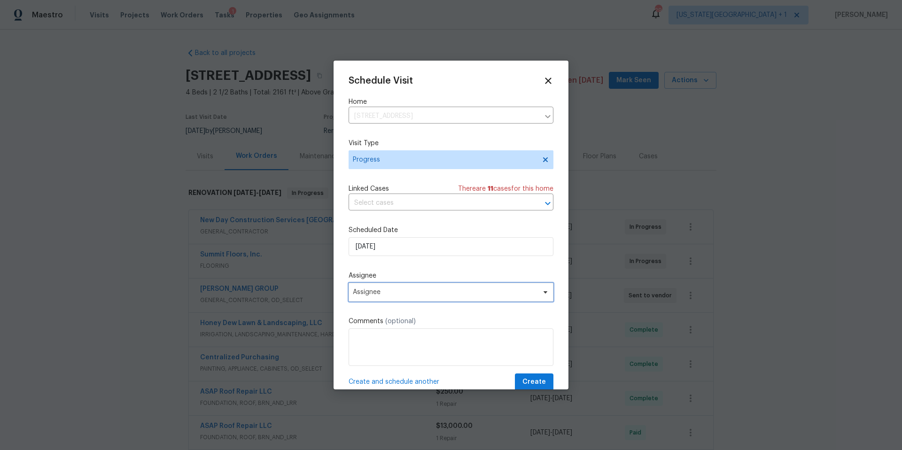
click at [377, 292] on span "Assignee" at bounding box center [445, 292] width 184 height 8
type input "[PERSON_NAME]"
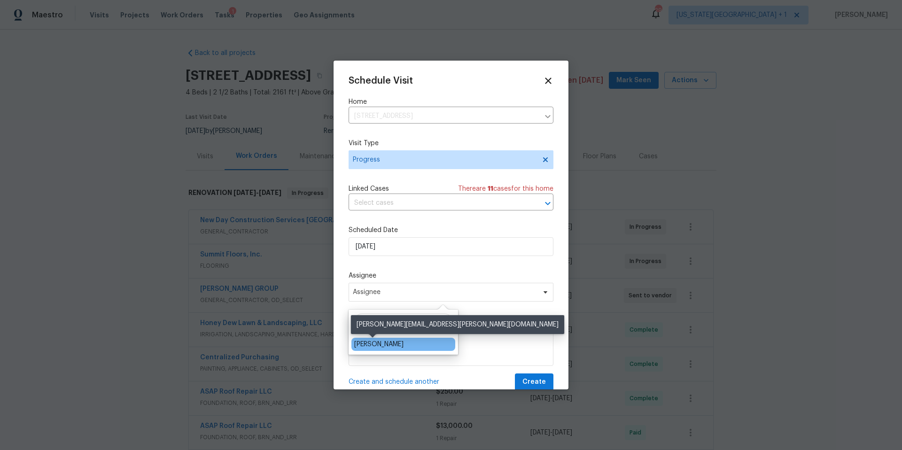
click at [363, 344] on div "[PERSON_NAME]" at bounding box center [378, 344] width 49 height 9
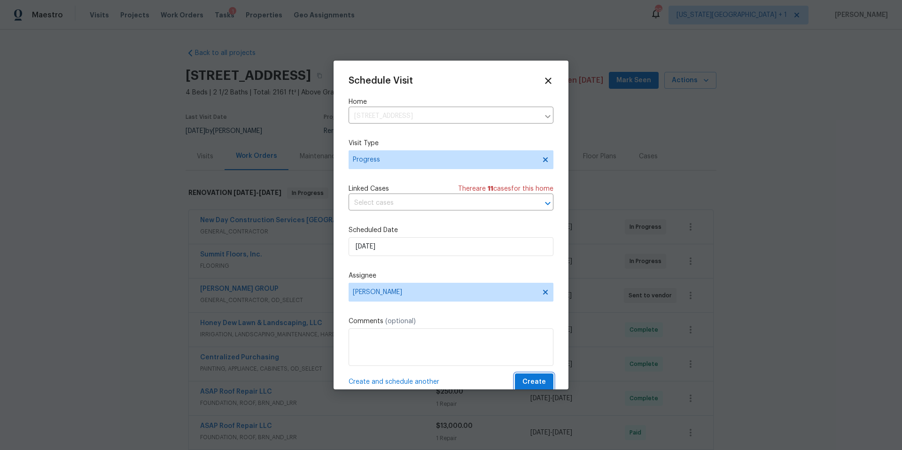
click at [527, 387] on span "Create" at bounding box center [533, 382] width 23 height 12
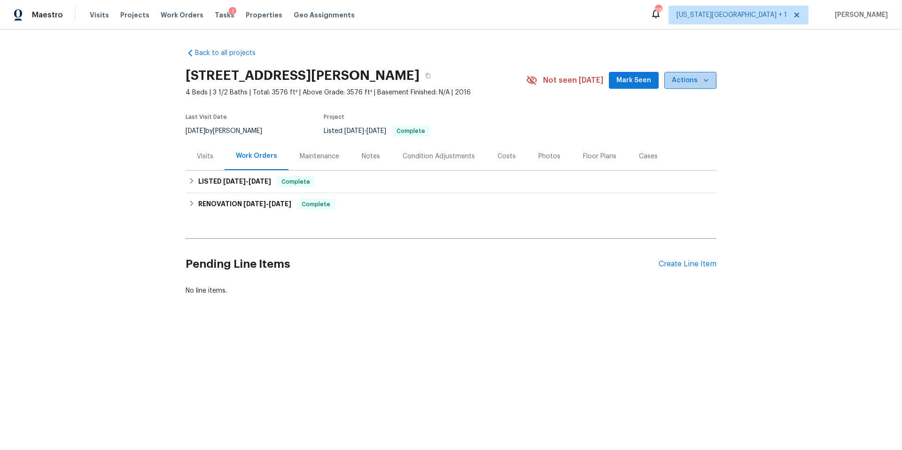
click at [695, 80] on span "Actions" at bounding box center [690, 81] width 37 height 12
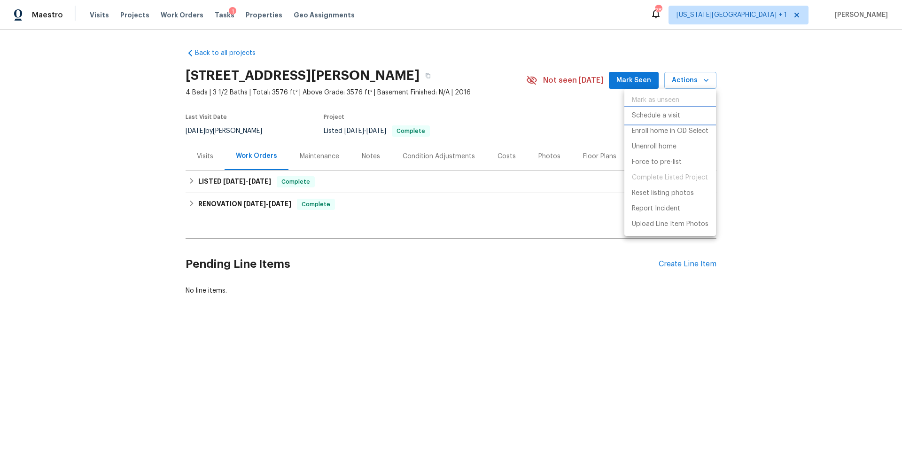
click at [652, 115] on p "Schedule a visit" at bounding box center [656, 116] width 48 height 10
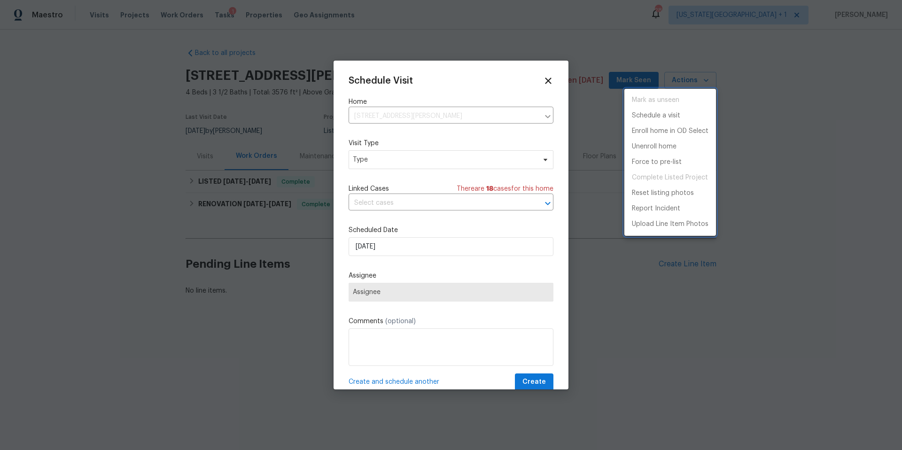
click at [447, 161] on div at bounding box center [451, 225] width 902 height 450
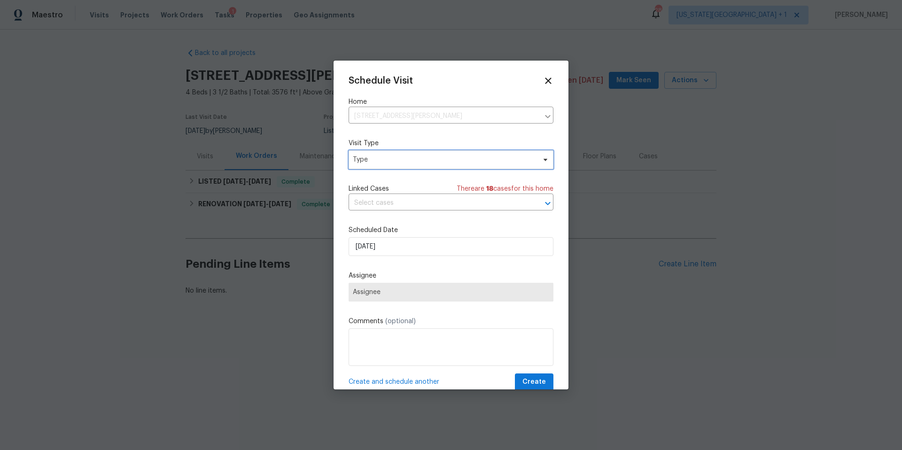
click at [447, 161] on span "Type" at bounding box center [444, 159] width 183 height 9
type input "pro"
click at [390, 217] on div "Progress" at bounding box center [403, 217] width 104 height 13
click at [377, 219] on div "Progress" at bounding box center [367, 217] width 27 height 9
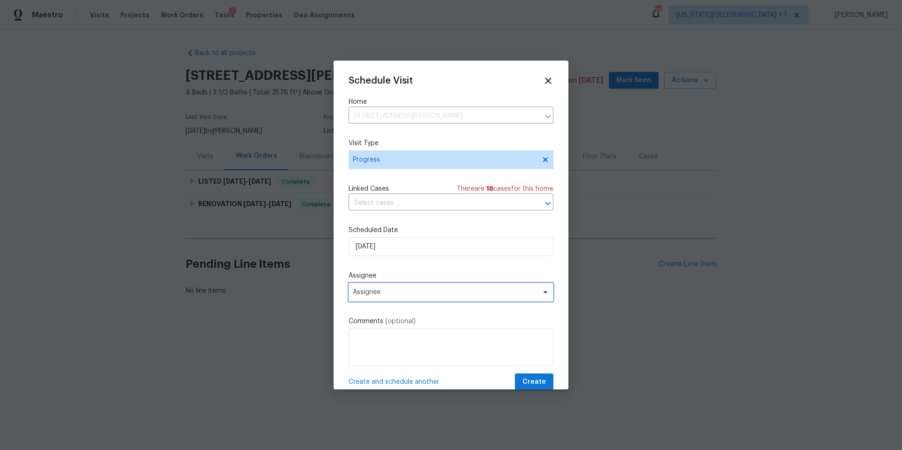
click at [374, 293] on span "Assignee" at bounding box center [445, 292] width 184 height 8
type input "[PERSON_NAME]"
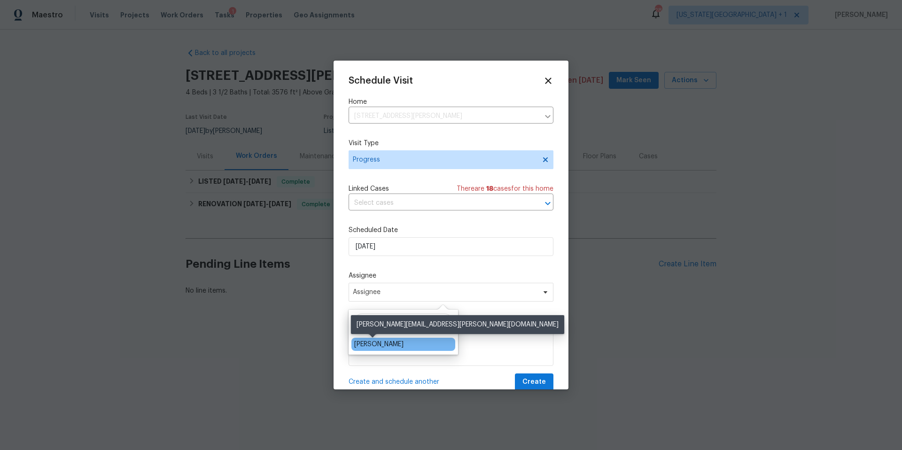
click at [362, 344] on div "[PERSON_NAME]" at bounding box center [378, 344] width 49 height 9
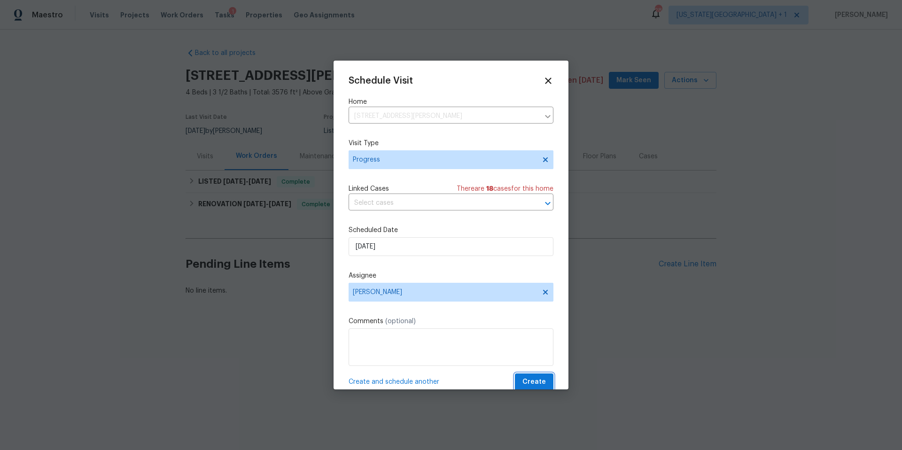
click at [526, 380] on span "Create" at bounding box center [533, 382] width 23 height 12
